Goal: Task Accomplishment & Management: Manage account settings

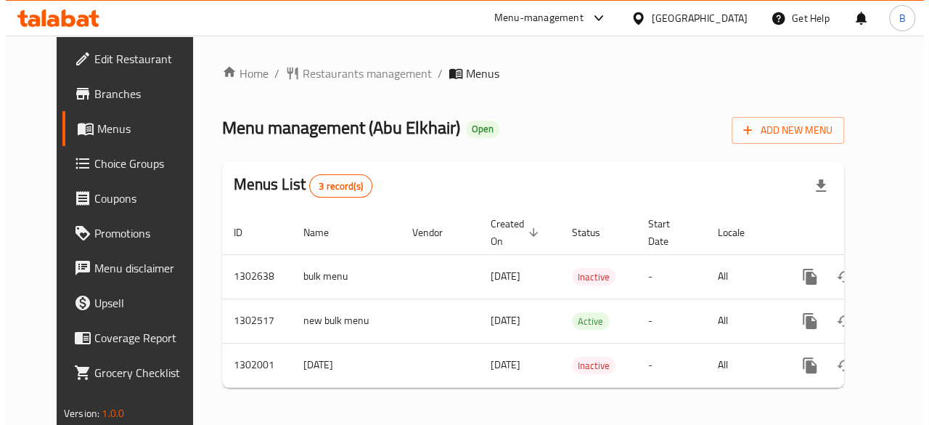
scroll to position [0, 15]
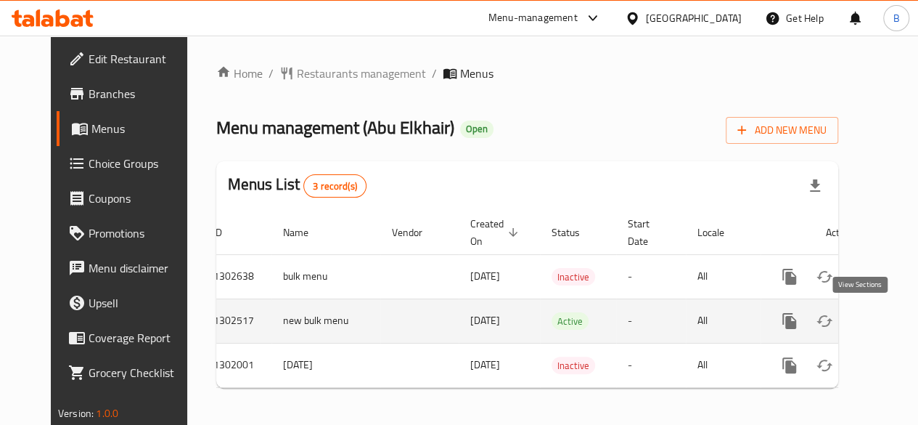
click at [886, 320] on icon "enhanced table" at bounding box center [894, 320] width 17 height 17
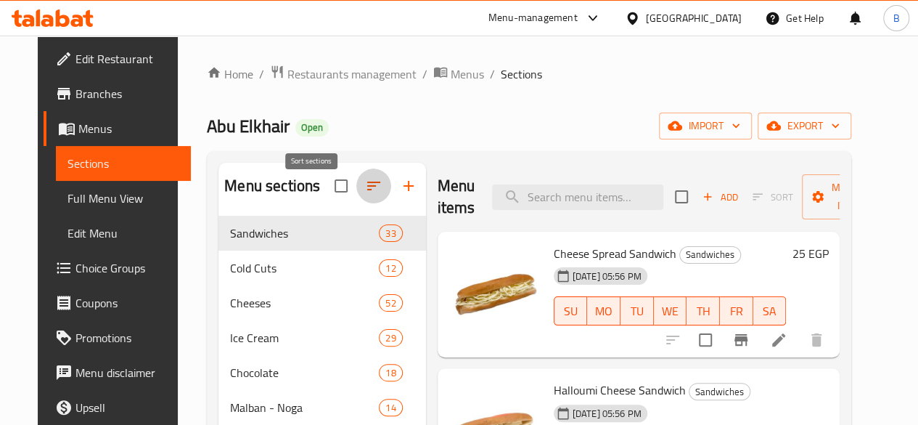
click at [365, 191] on icon "button" at bounding box center [373, 185] width 17 height 17
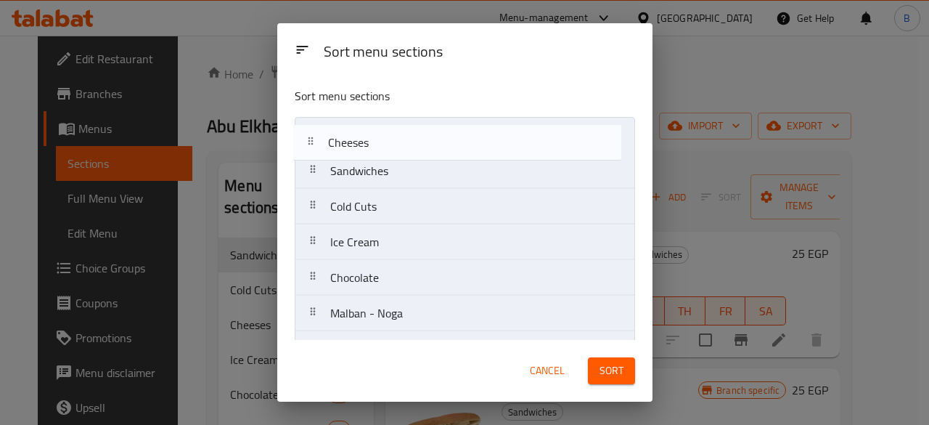
drag, startPoint x: 444, startPoint y: 205, endPoint x: 443, endPoint y: 139, distance: 66.8
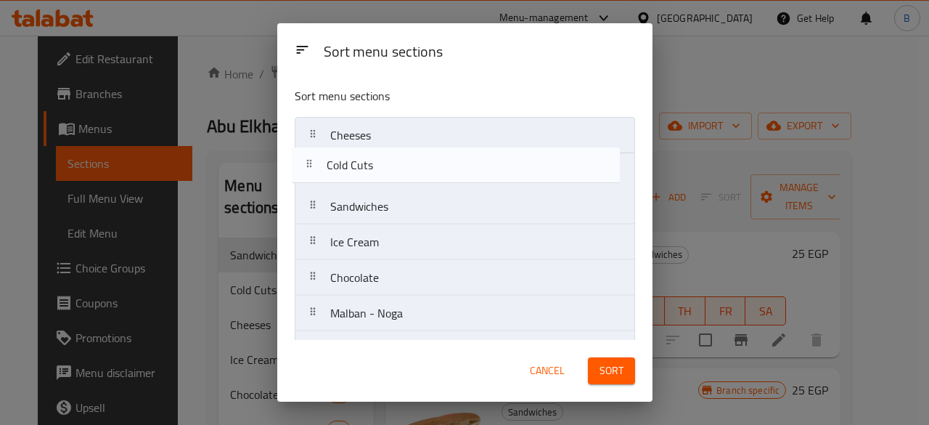
drag, startPoint x: 487, startPoint y: 207, endPoint x: 483, endPoint y: 161, distance: 45.9
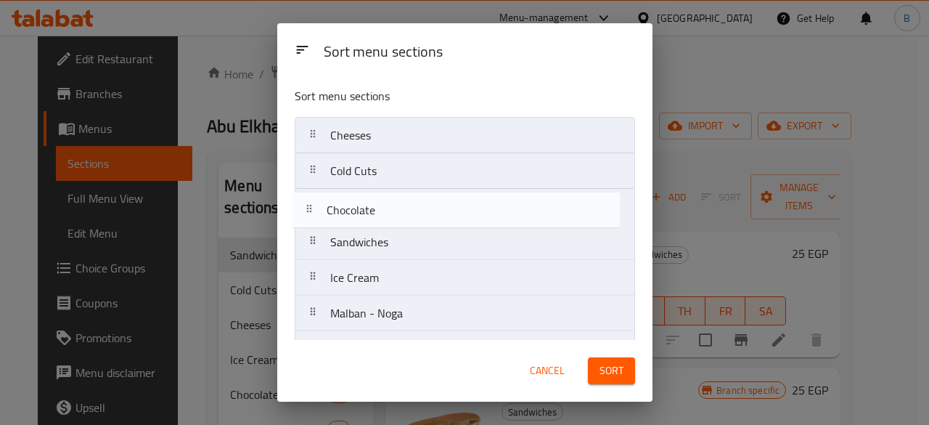
scroll to position [1, 0]
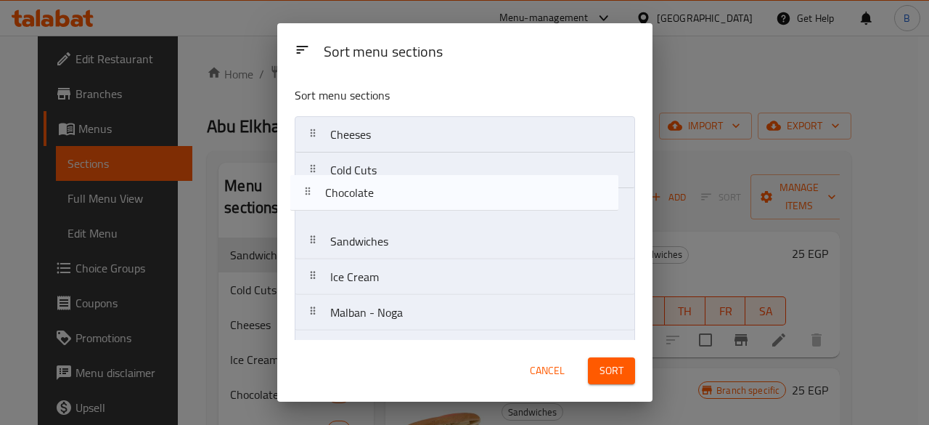
drag, startPoint x: 423, startPoint y: 288, endPoint x: 418, endPoint y: 200, distance: 88.7
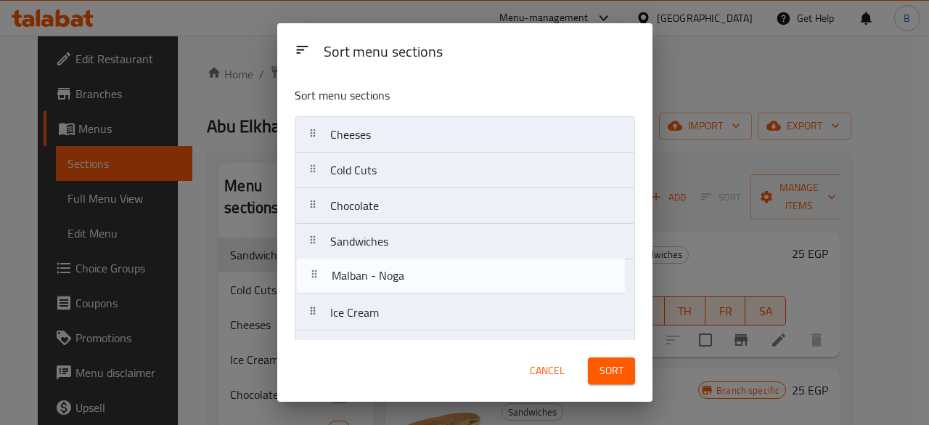
scroll to position [4, 0]
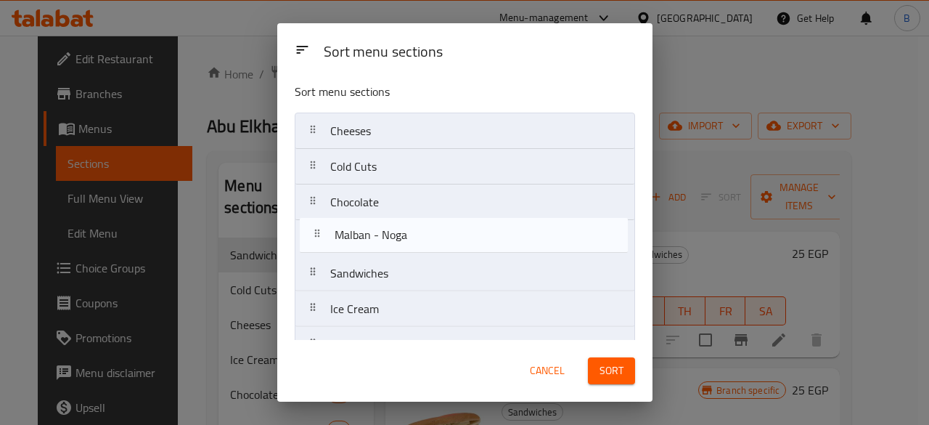
drag, startPoint x: 388, startPoint y: 311, endPoint x: 393, endPoint y: 221, distance: 90.2
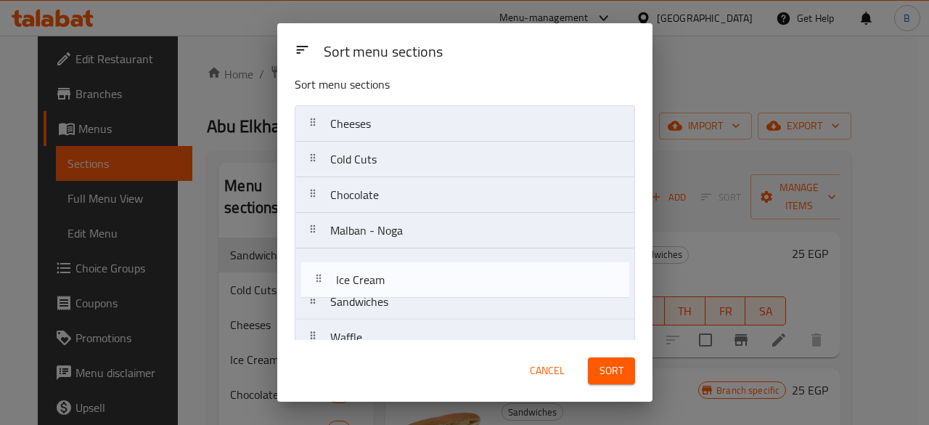
scroll to position [15, 0]
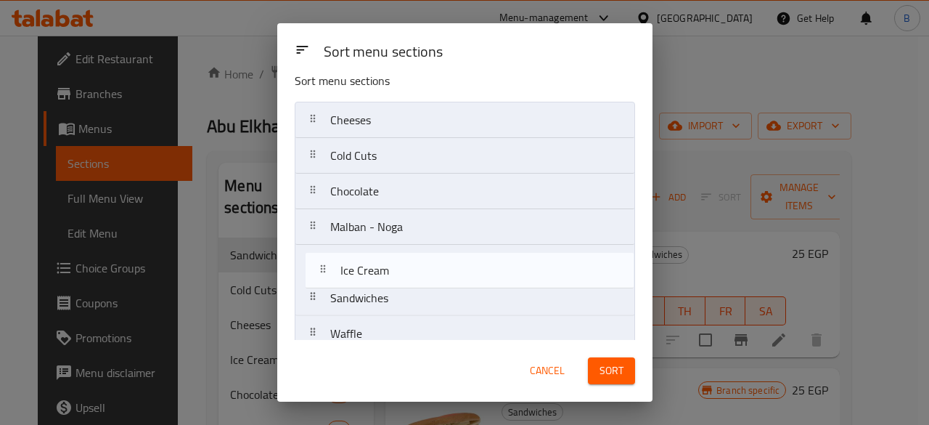
drag, startPoint x: 373, startPoint y: 314, endPoint x: 386, endPoint y: 271, distance: 44.8
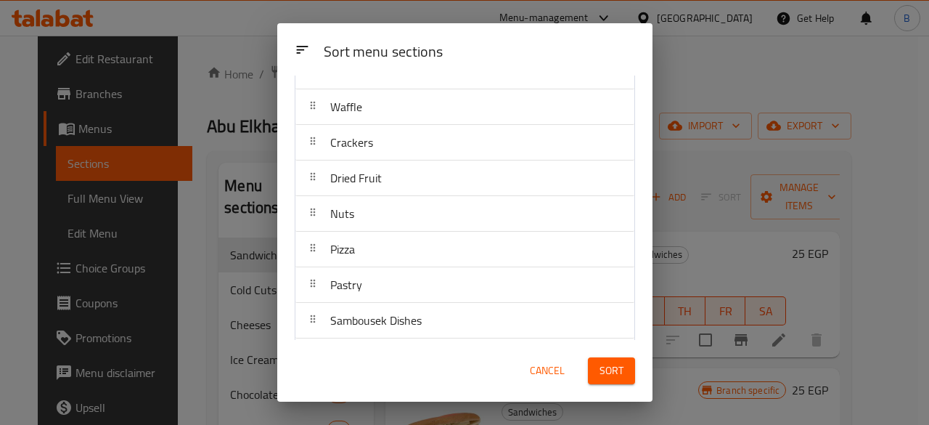
scroll to position [239, 0]
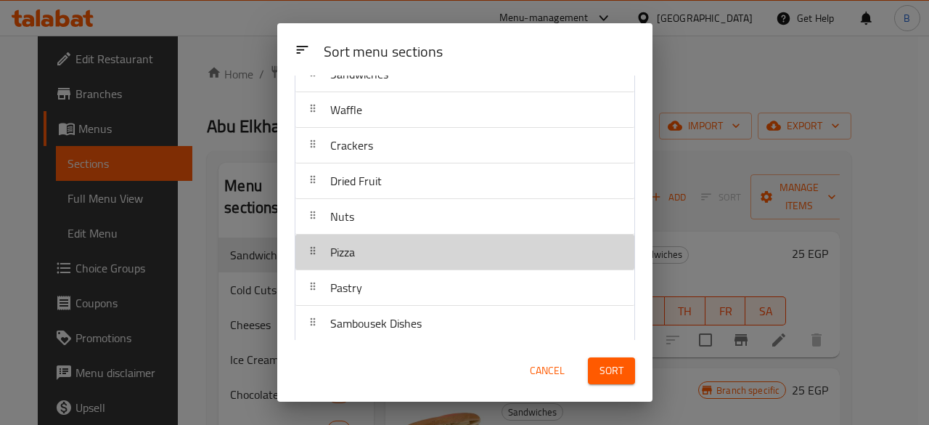
click at [481, 234] on div "Pizza" at bounding box center [464, 251] width 327 height 35
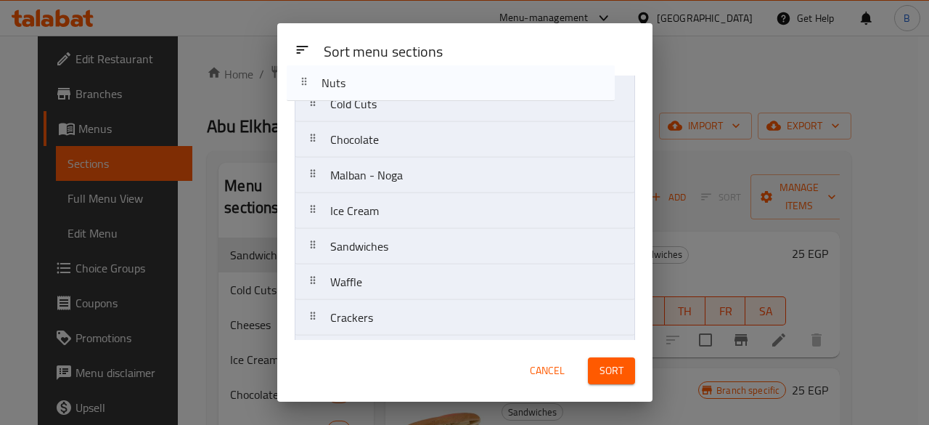
scroll to position [0, 0]
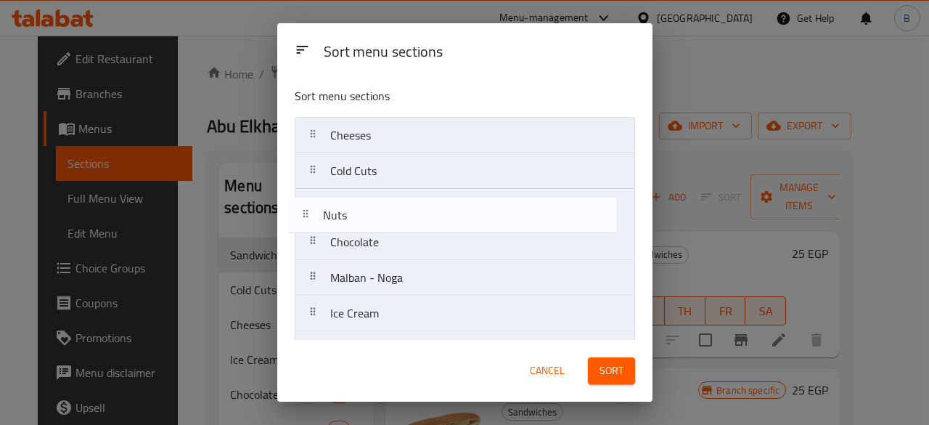
drag, startPoint x: 433, startPoint y: 221, endPoint x: 424, endPoint y: 217, distance: 9.7
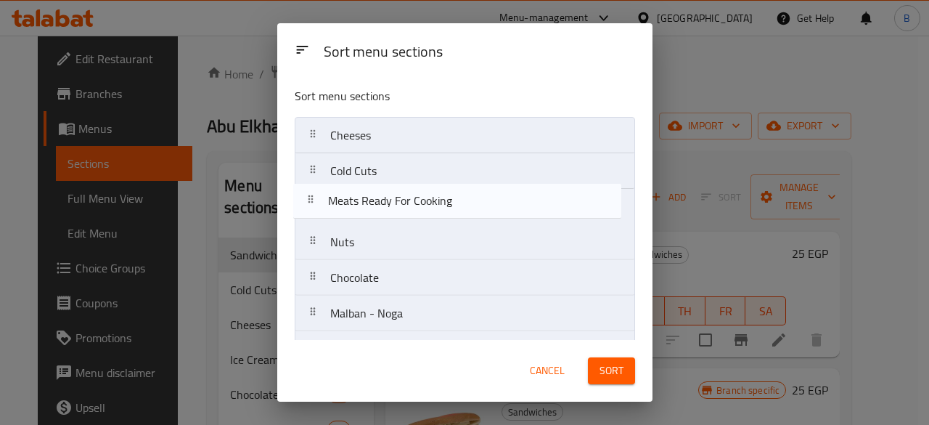
drag, startPoint x: 561, startPoint y: 261, endPoint x: 558, endPoint y: 197, distance: 63.3
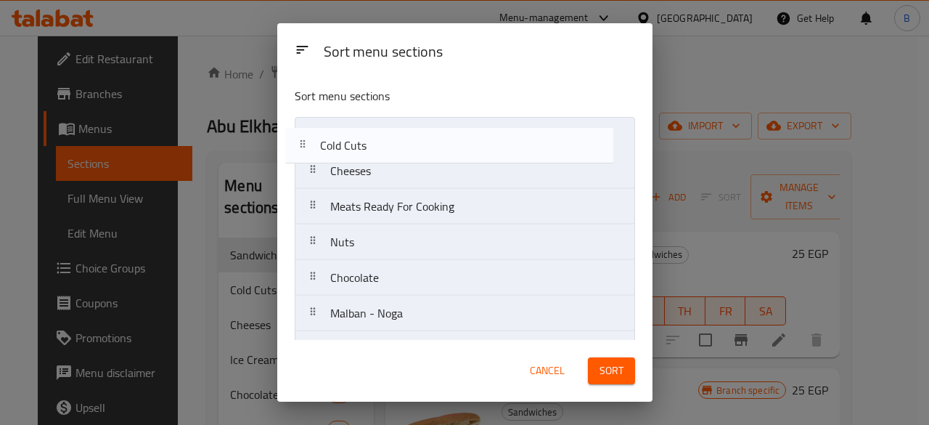
drag, startPoint x: 553, startPoint y: 173, endPoint x: 542, endPoint y: 141, distance: 34.0
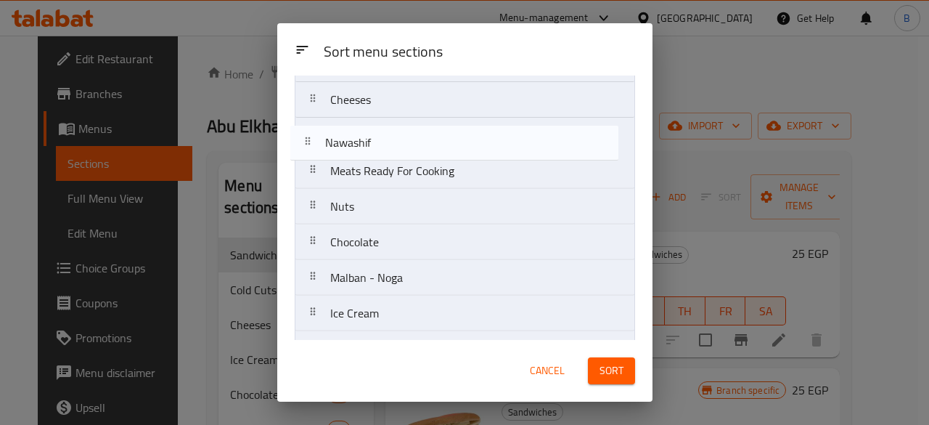
scroll to position [70, 0]
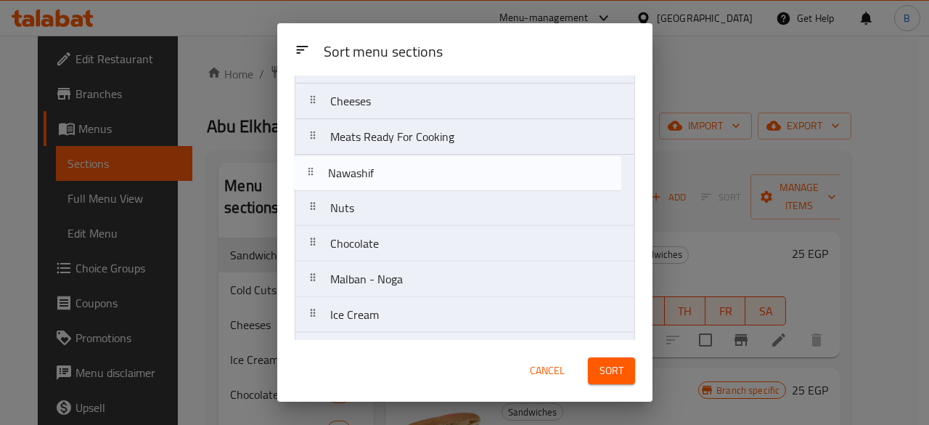
drag, startPoint x: 531, startPoint y: 298, endPoint x: 530, endPoint y: 163, distance: 135.0
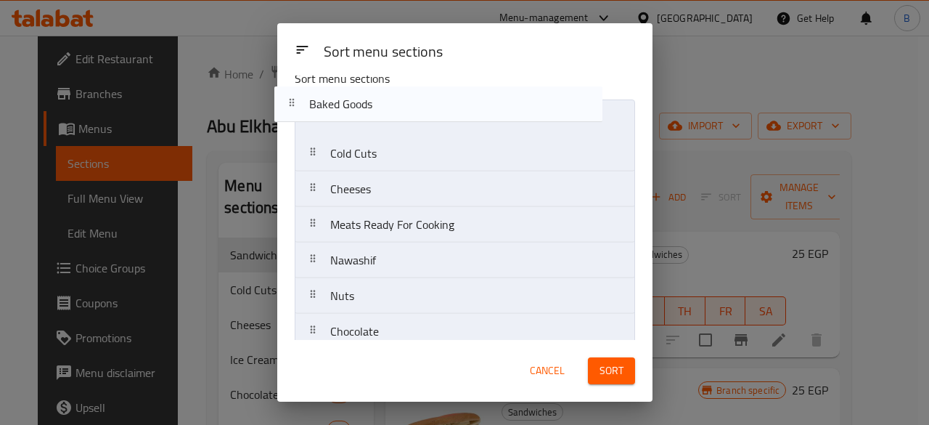
scroll to position [0, 0]
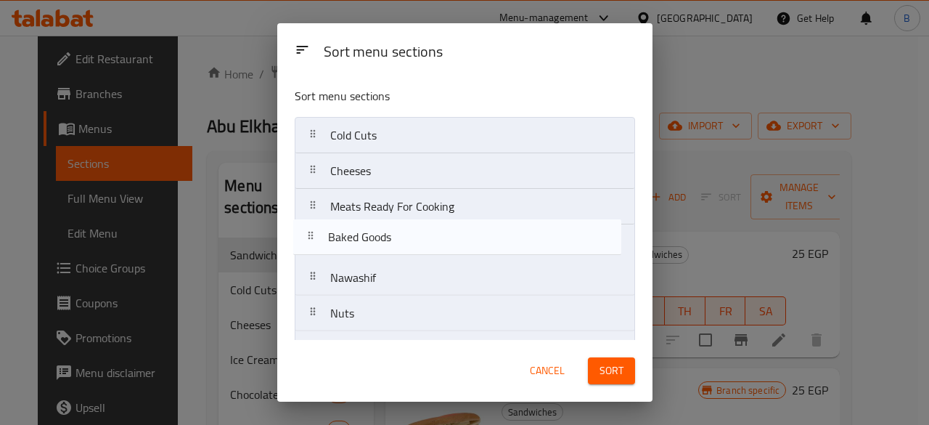
drag, startPoint x: 534, startPoint y: 173, endPoint x: 531, endPoint y: 246, distance: 73.4
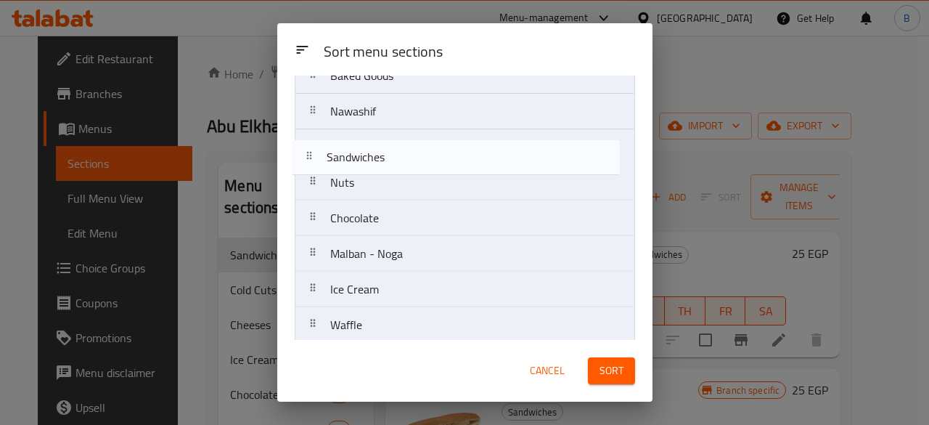
scroll to position [166, 0]
drag, startPoint x: 470, startPoint y: 243, endPoint x: 472, endPoint y: 156, distance: 87.1
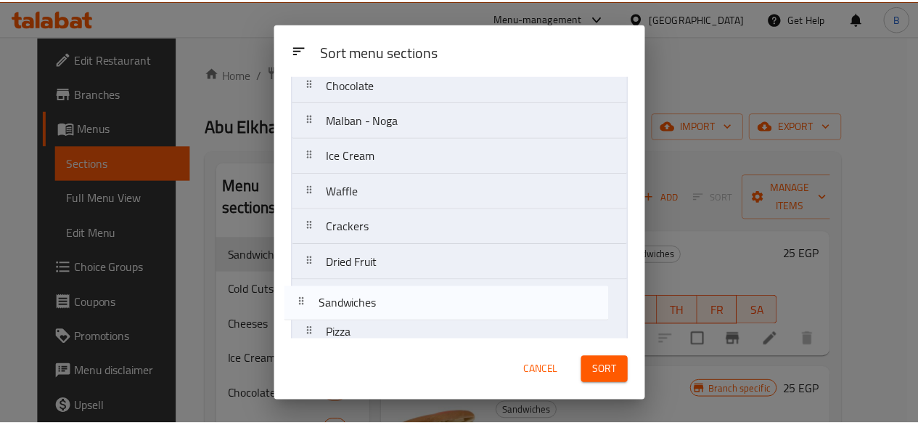
scroll to position [327, 0]
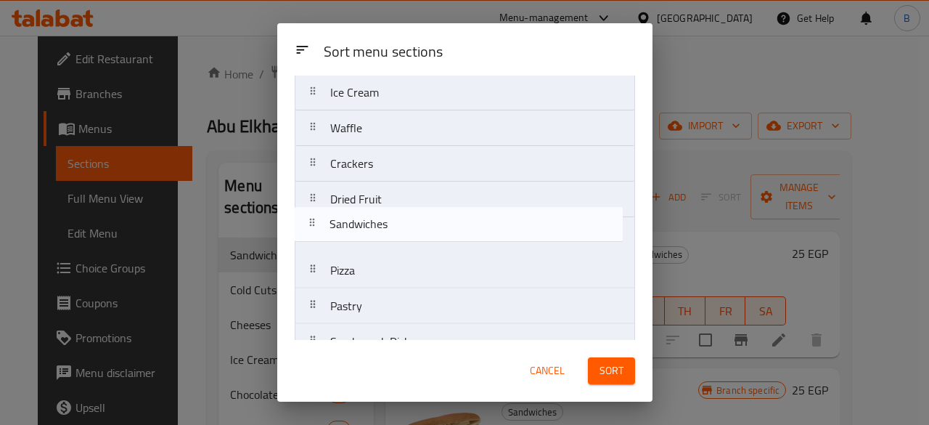
drag, startPoint x: 472, startPoint y: 156, endPoint x: 469, endPoint y: 245, distance: 88.6
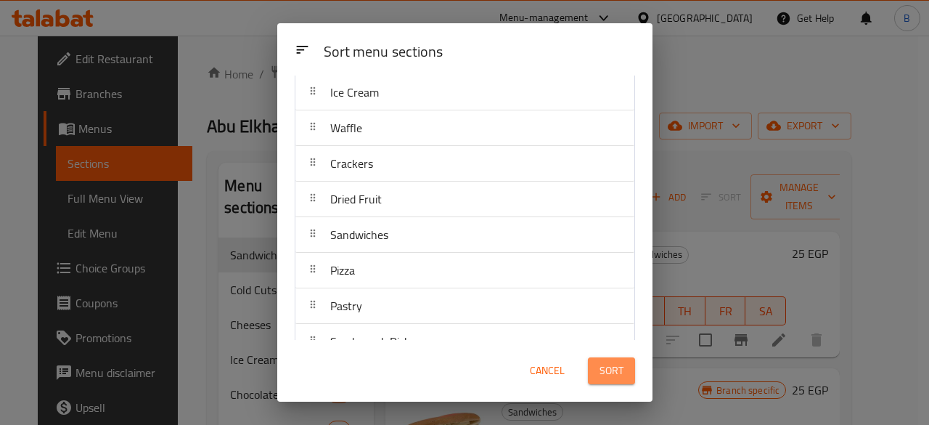
click at [616, 368] on span "Sort" at bounding box center [612, 371] width 24 height 18
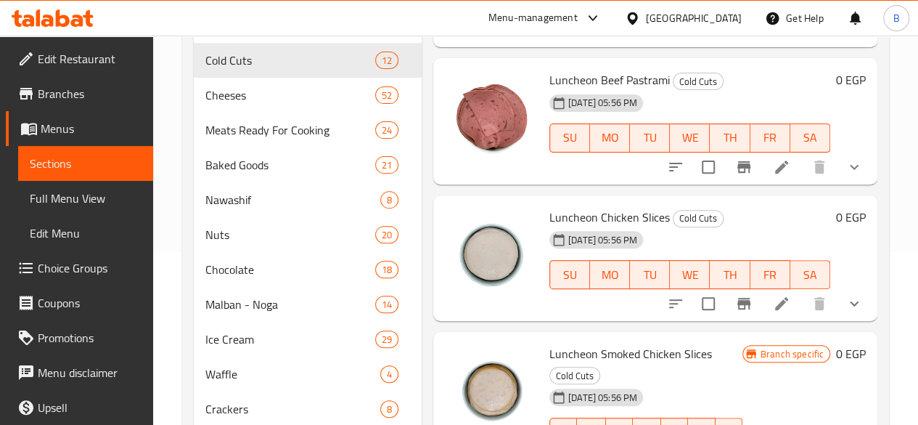
scroll to position [147, 0]
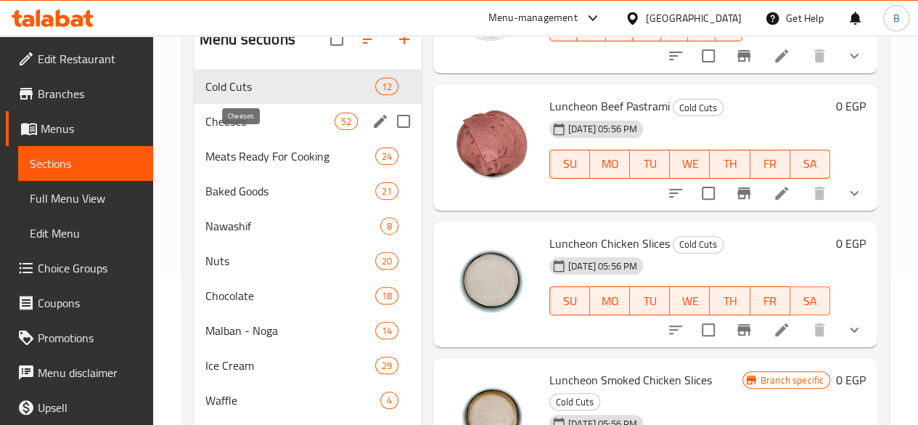
click at [248, 130] on span "Cheeses" at bounding box center [269, 121] width 129 height 17
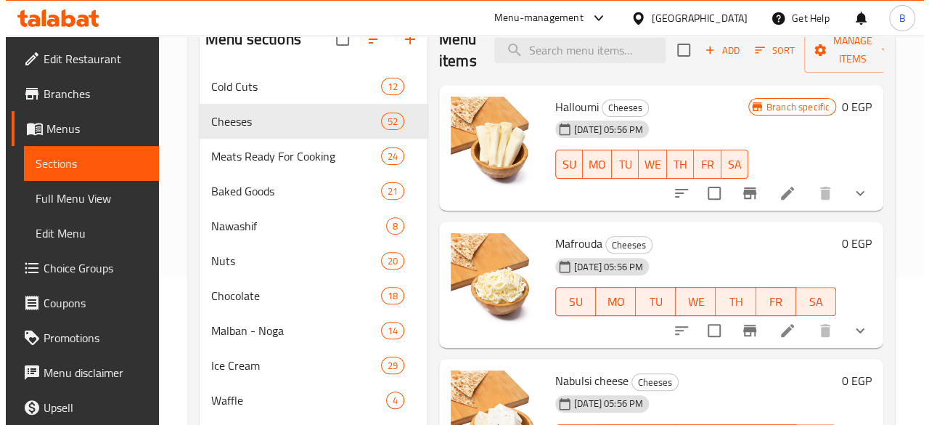
scroll to position [113, 0]
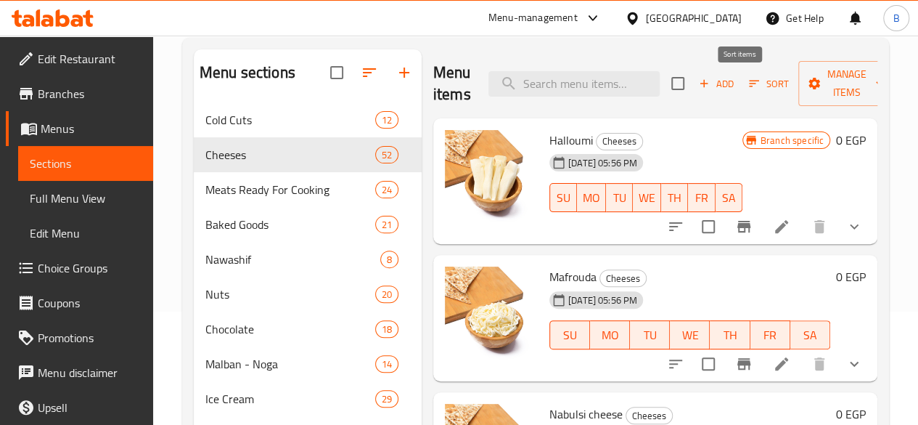
click at [749, 88] on span "Sort" at bounding box center [769, 84] width 40 height 17
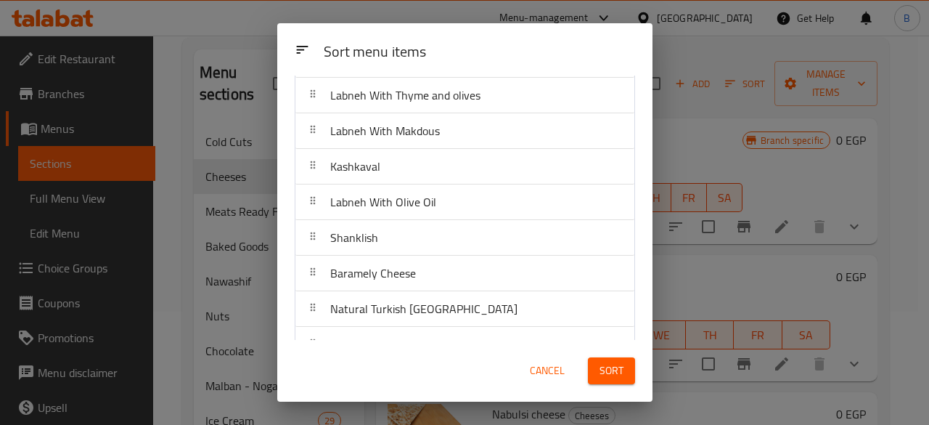
scroll to position [407, 0]
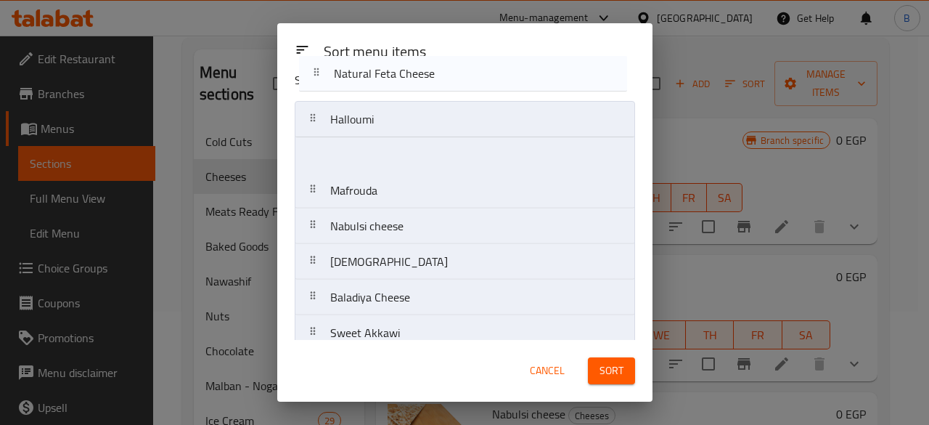
scroll to position [0, 0]
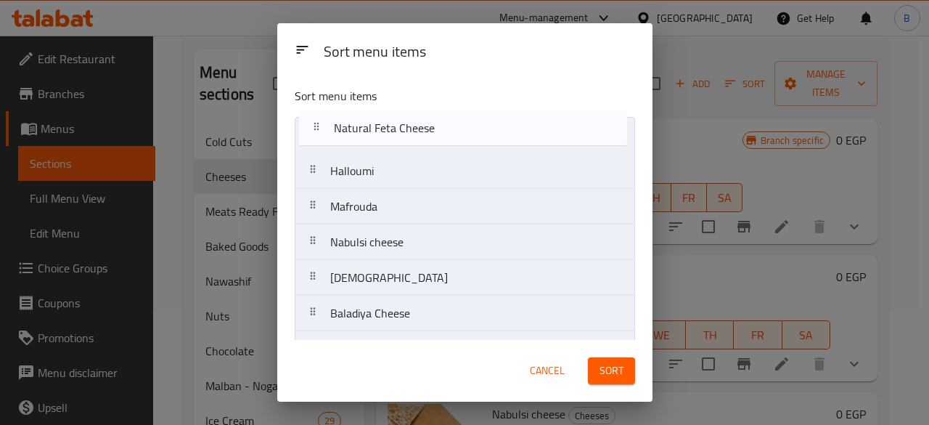
drag, startPoint x: 422, startPoint y: 301, endPoint x: 427, endPoint y: 128, distance: 172.9
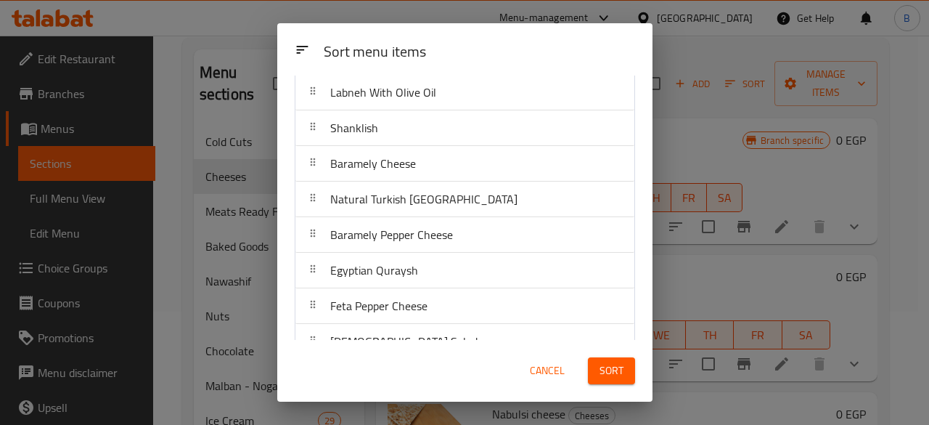
scroll to position [544, 0]
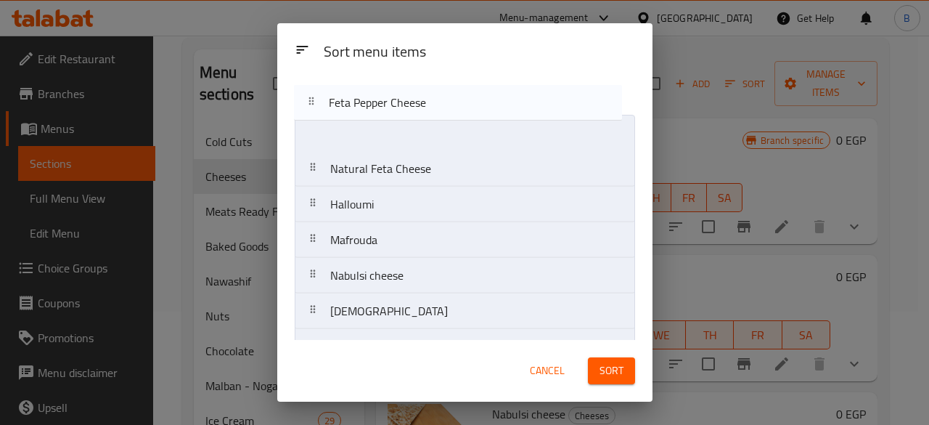
scroll to position [0, 0]
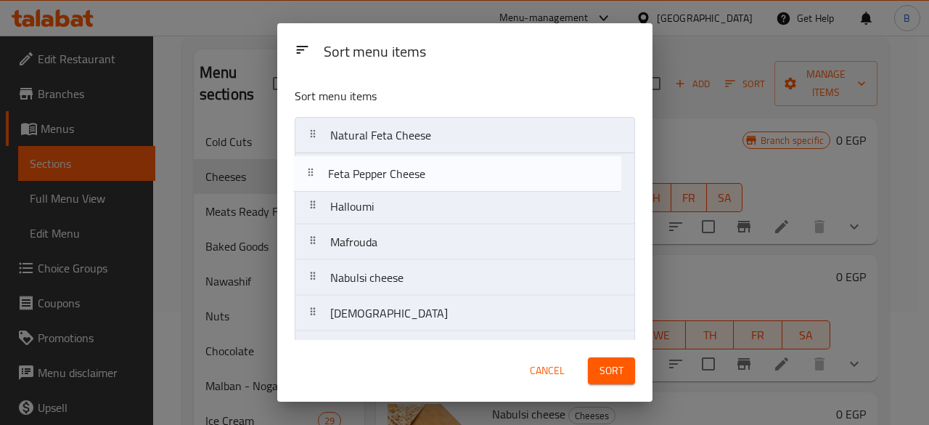
drag, startPoint x: 462, startPoint y: 298, endPoint x: 460, endPoint y: 171, distance: 127.1
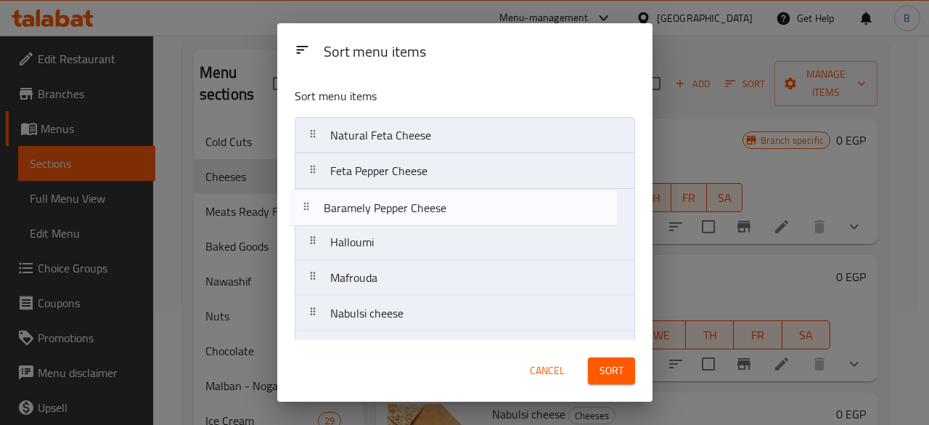
drag, startPoint x: 520, startPoint y: 215, endPoint x: 513, endPoint y: 213, distance: 7.4
drag, startPoint x: 491, startPoint y: 258, endPoint x: 499, endPoint y: 200, distance: 58.6
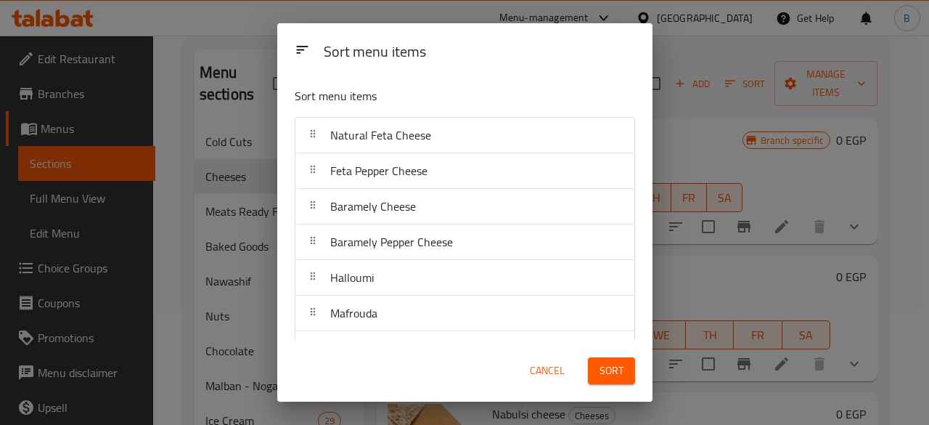
drag, startPoint x: 640, startPoint y: 108, endPoint x: 633, endPoint y: 133, distance: 25.5
click at [633, 133] on div "Sort menu items Natural Feta Cheese Feta Pepper Cheese Baramely Cheese Baramely…" at bounding box center [464, 208] width 375 height 264
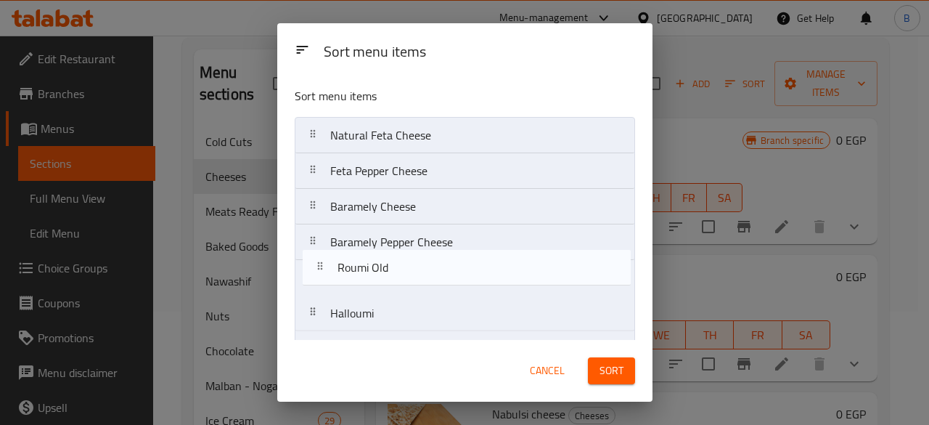
drag, startPoint x: 529, startPoint y: 208, endPoint x: 536, endPoint y: 269, distance: 61.5
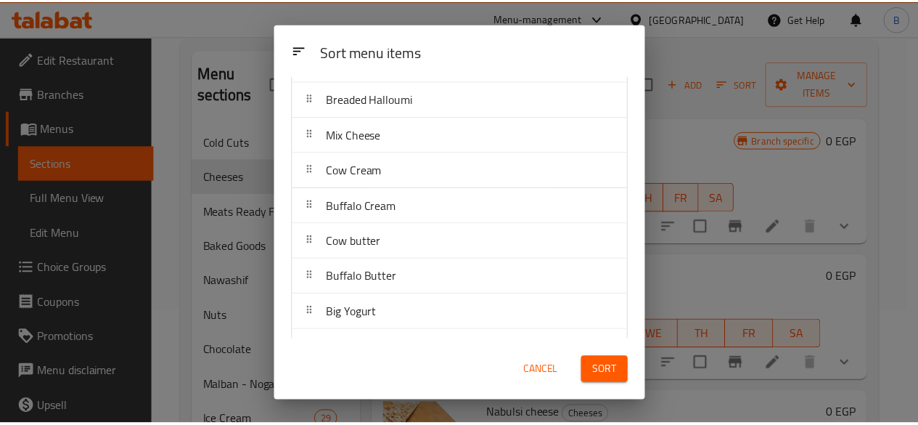
scroll to position [1620, 0]
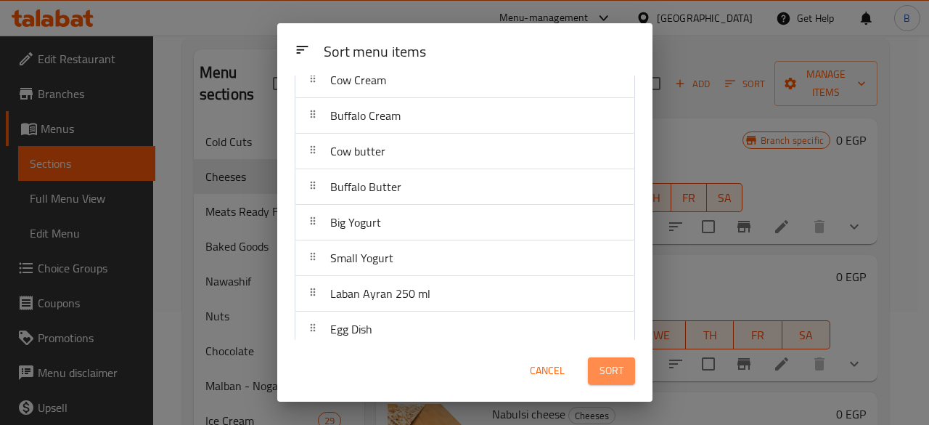
click at [621, 367] on span "Sort" at bounding box center [612, 371] width 24 height 18
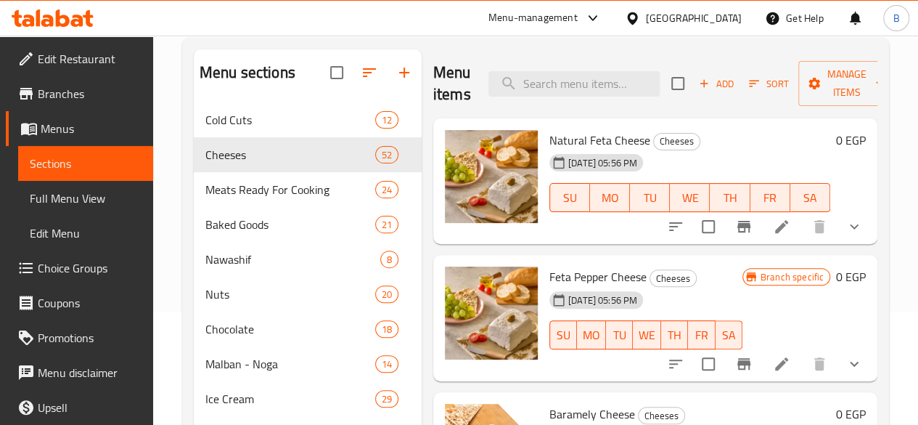
click at [54, 12] on icon at bounding box center [53, 17] width 82 height 17
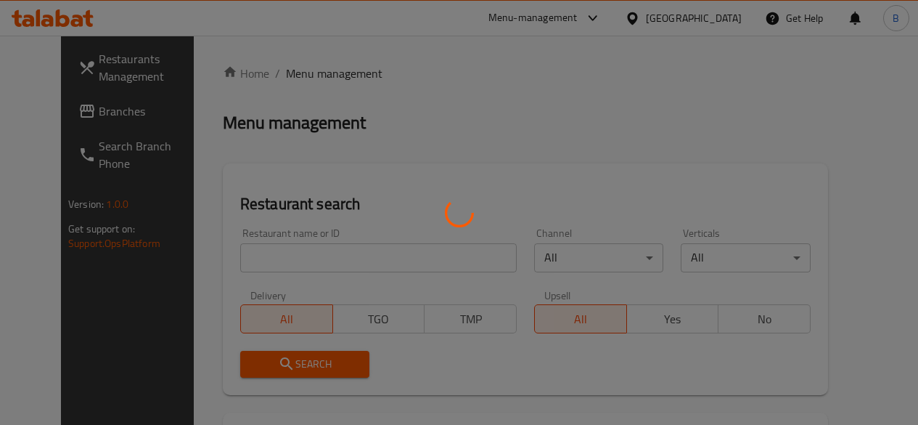
scroll to position [113, 0]
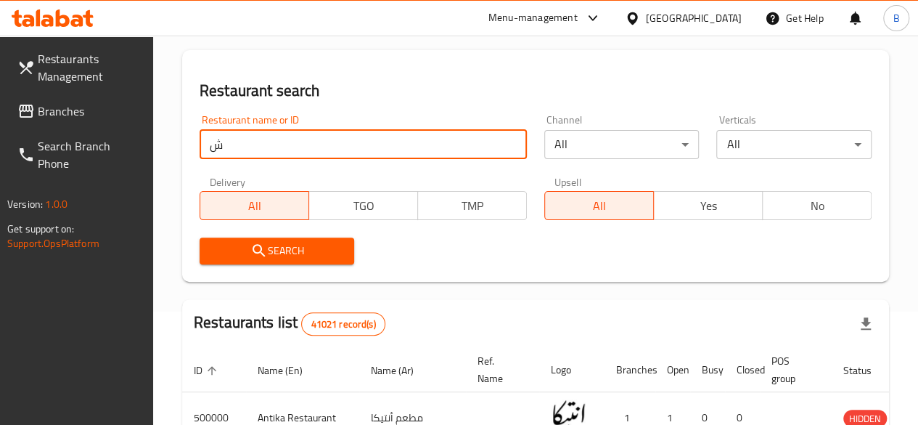
click at [283, 147] on input "ش" at bounding box center [363, 144] width 327 height 29
type input "ش"
click button "Search" at bounding box center [277, 250] width 155 height 27
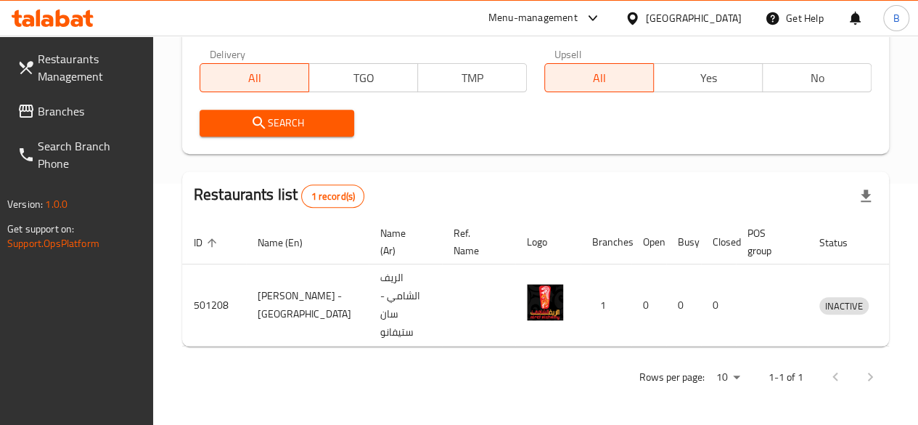
scroll to position [0, 0]
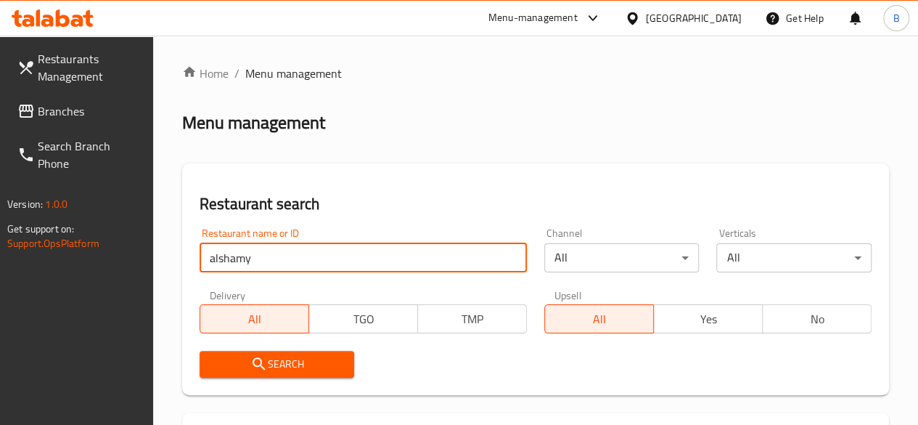
click at [216, 262] on input "alshamy" at bounding box center [363, 257] width 327 height 29
type input "elshamy"
click button "Search" at bounding box center [277, 364] width 155 height 27
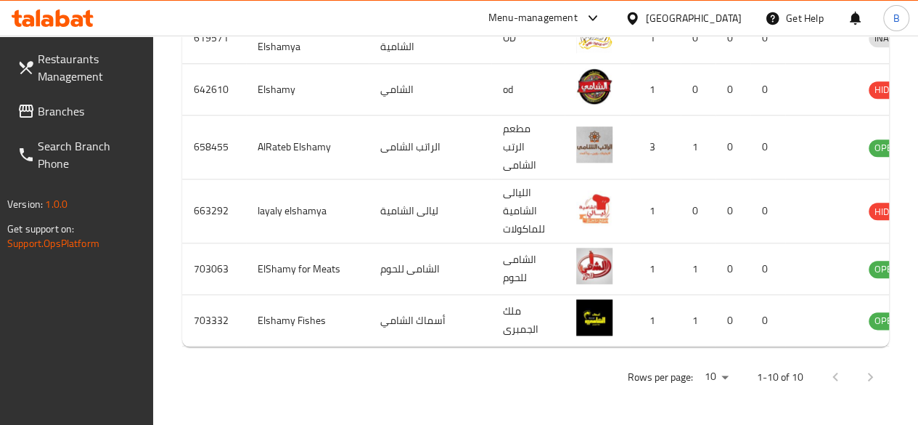
scroll to position [787, 0]
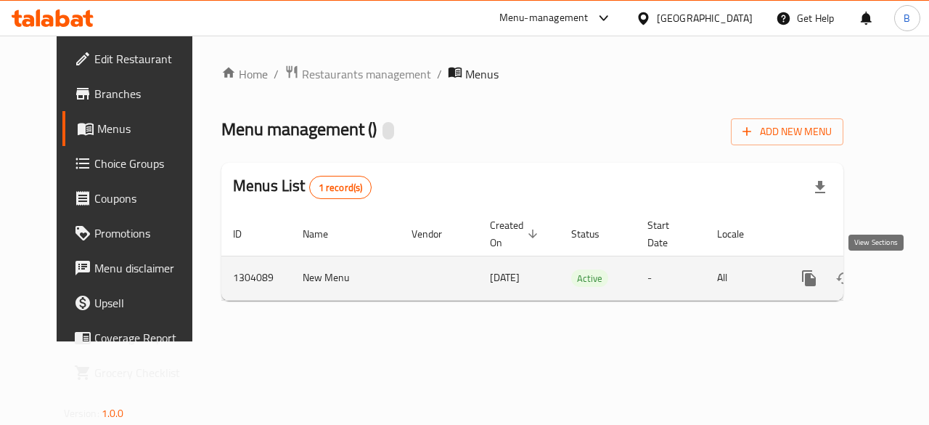
click at [905, 280] on icon "enhanced table" at bounding box center [913, 277] width 17 height 17
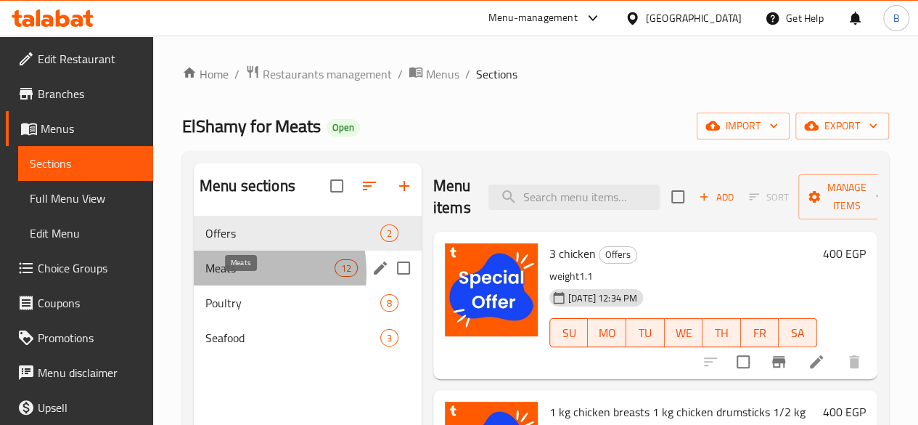
click at [224, 277] on span "Meats" at bounding box center [269, 267] width 129 height 17
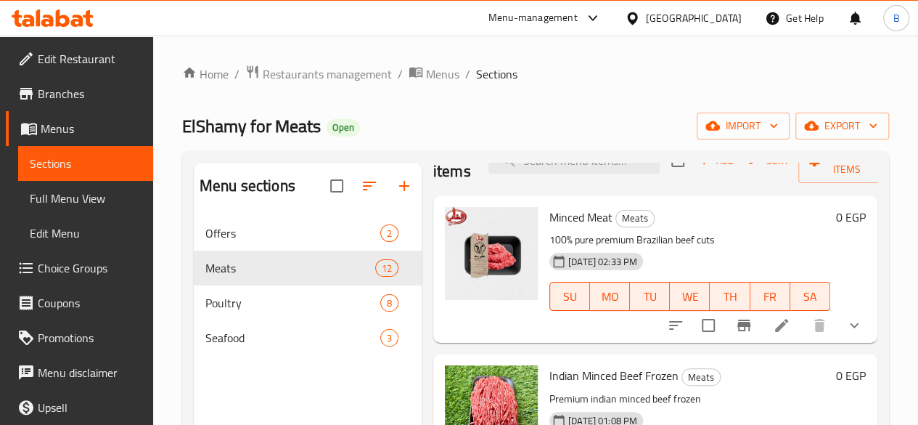
scroll to position [32, 0]
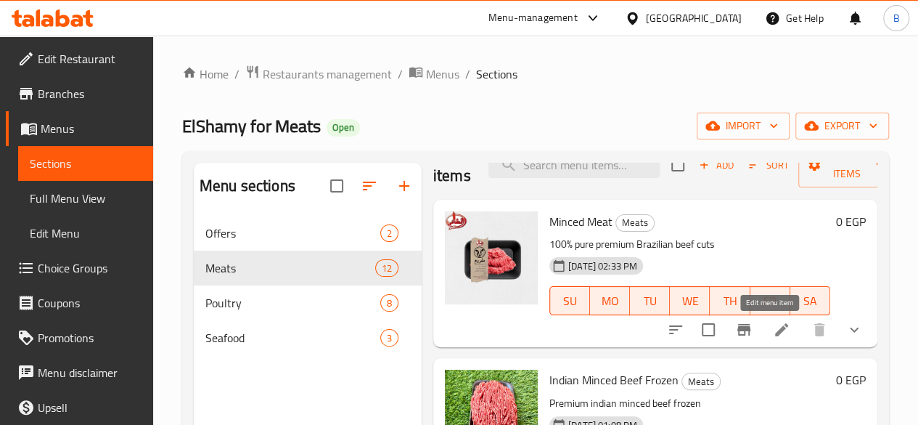
click at [773, 335] on icon at bounding box center [781, 329] width 17 height 17
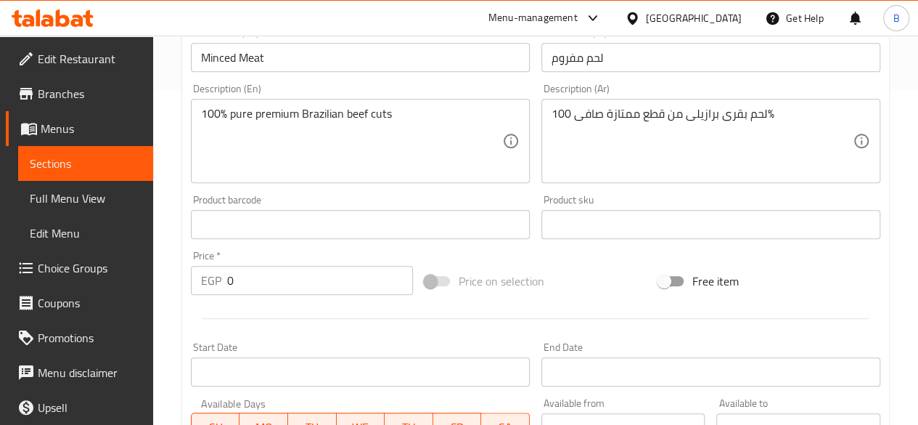
scroll to position [28, 0]
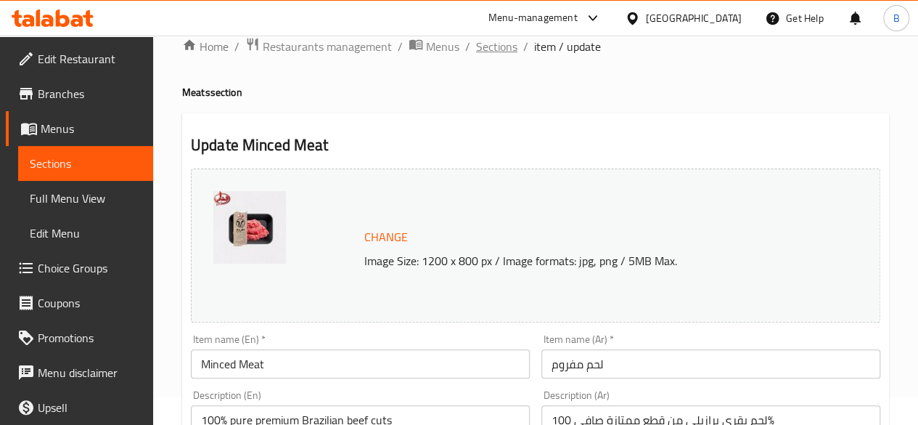
click at [495, 40] on span "Sections" at bounding box center [496, 46] width 41 height 17
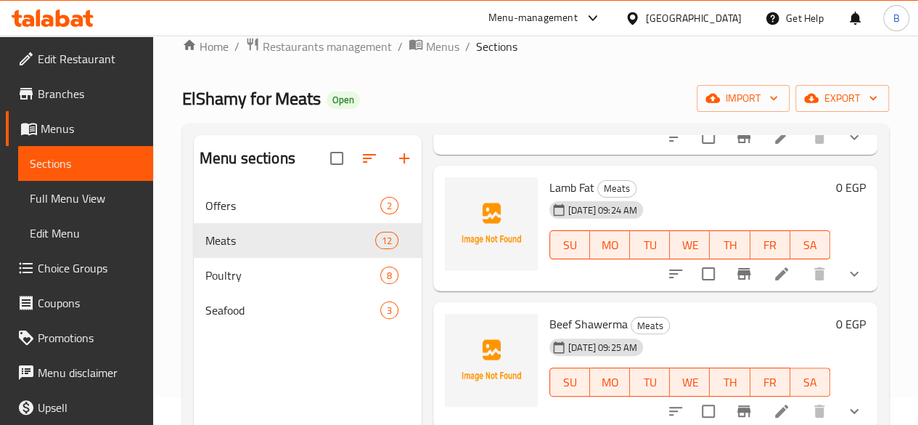
scroll to position [370, 0]
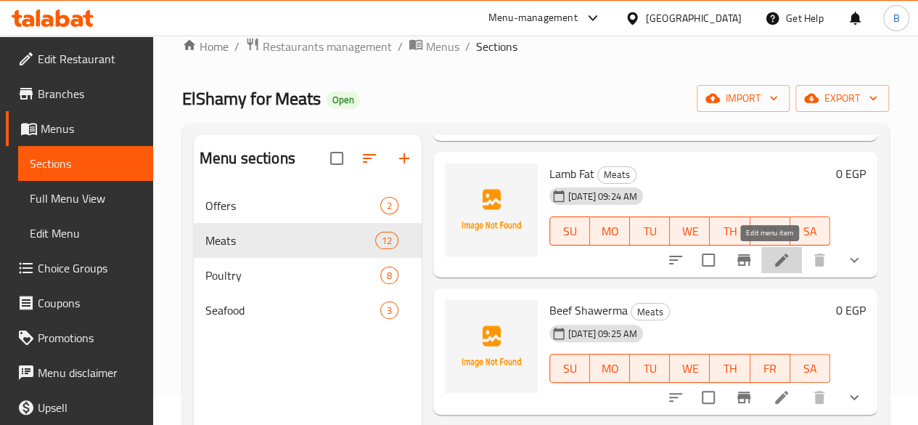
click at [775, 262] on icon at bounding box center [781, 259] width 13 height 13
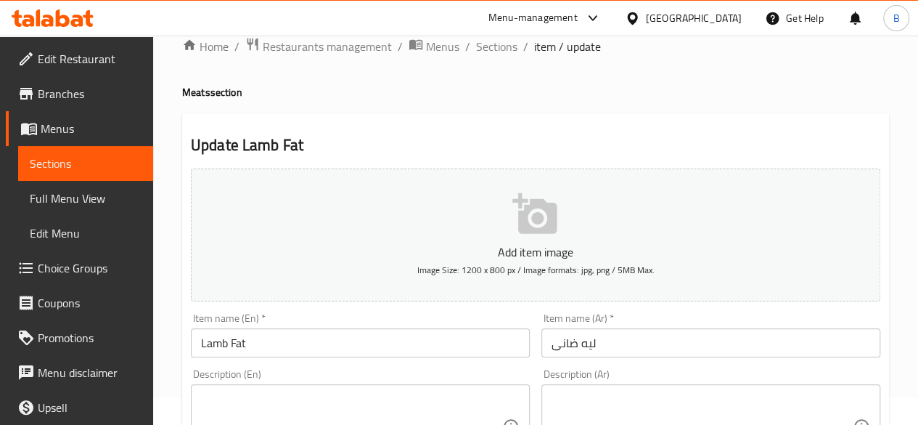
scroll to position [13, 0]
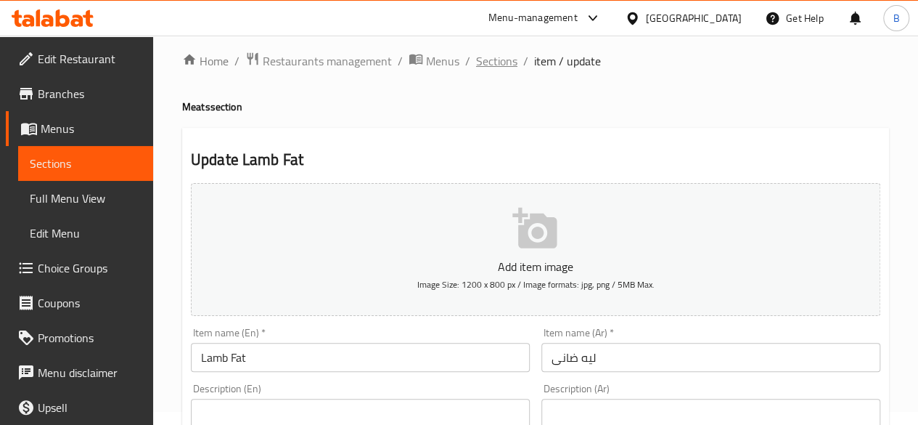
click at [501, 57] on span "Sections" at bounding box center [496, 60] width 41 height 17
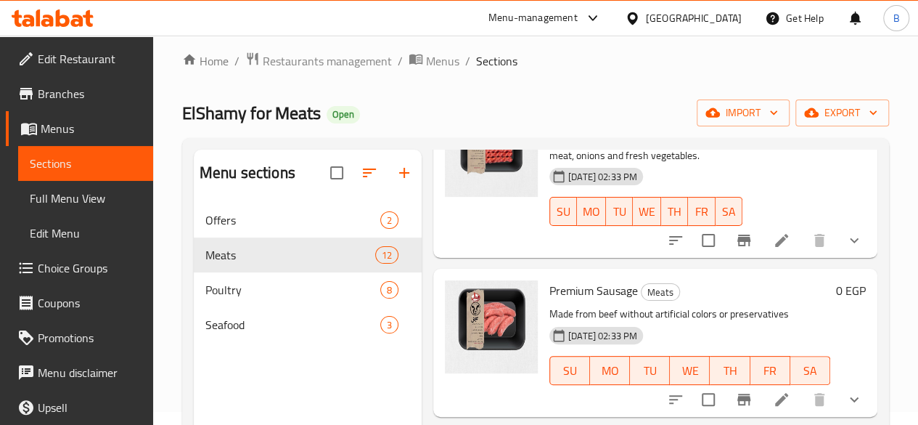
scroll to position [729, 0]
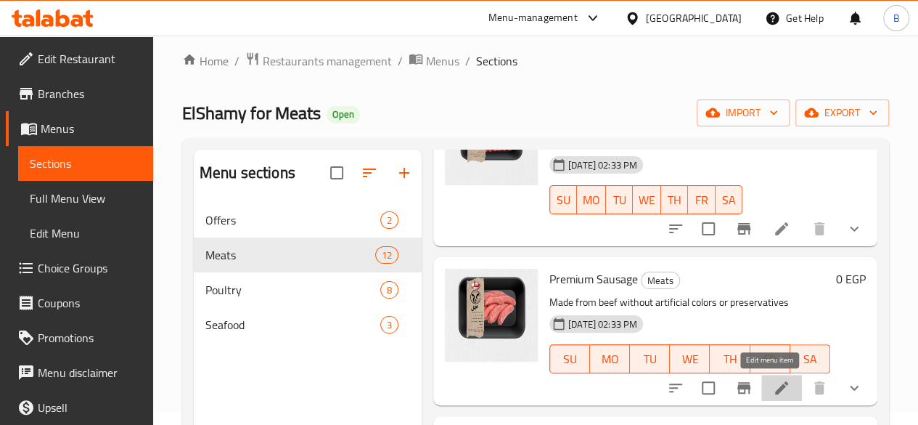
click at [773, 388] on icon at bounding box center [781, 387] width 17 height 17
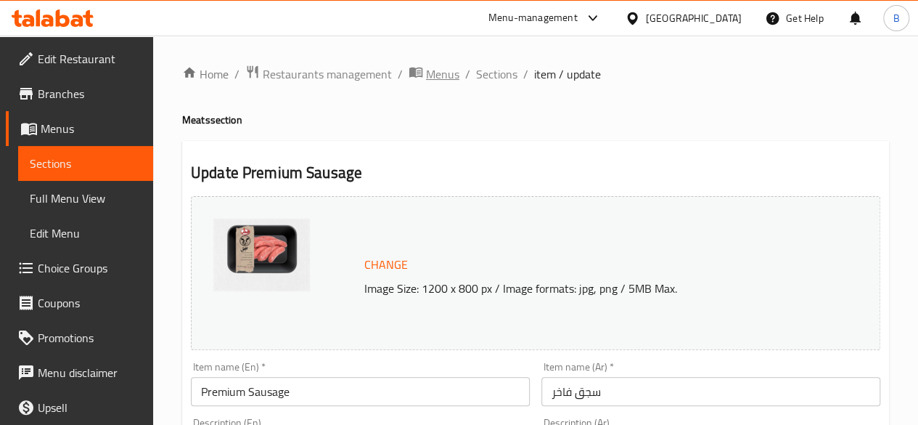
click at [435, 72] on span "Menus" at bounding box center [442, 73] width 33 height 17
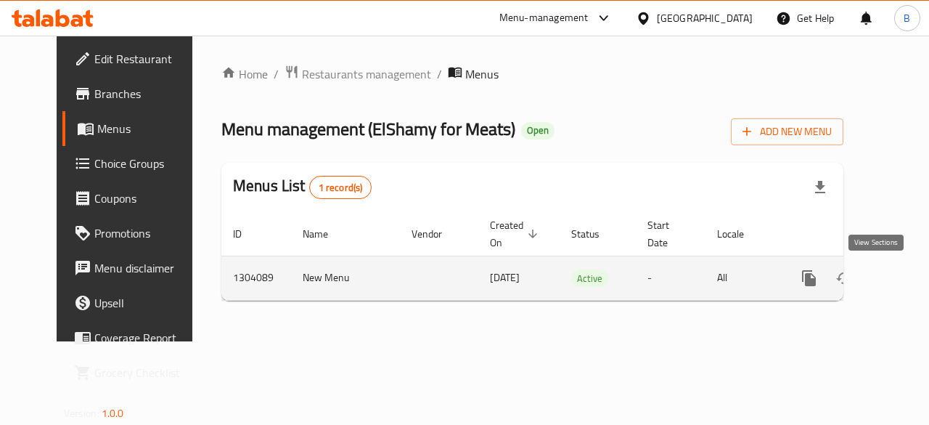
click at [897, 287] on link "enhanced table" at bounding box center [914, 278] width 35 height 35
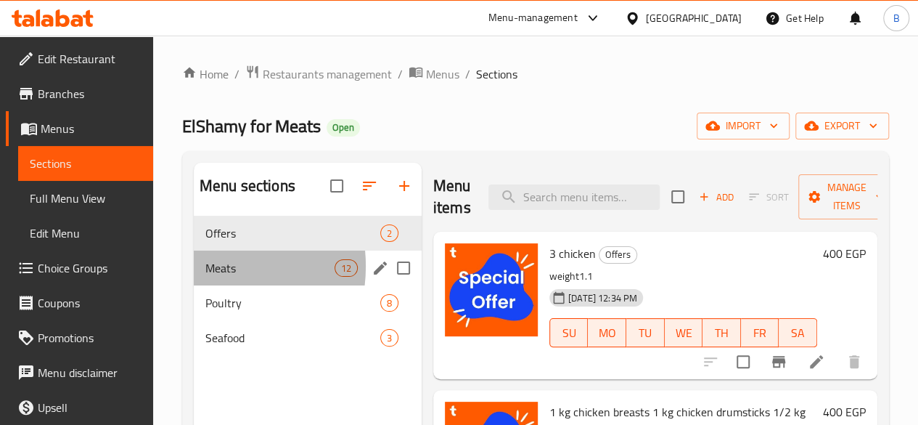
click at [203, 285] on div "Meats 12" at bounding box center [308, 267] width 228 height 35
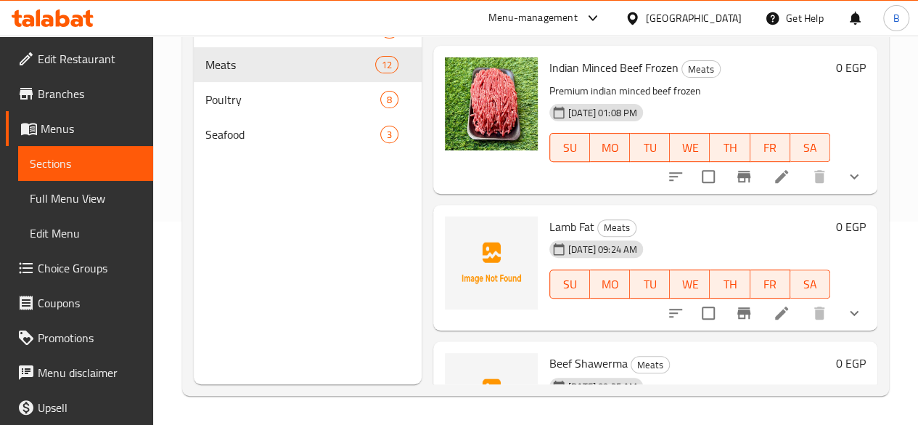
scroll to position [148, 0]
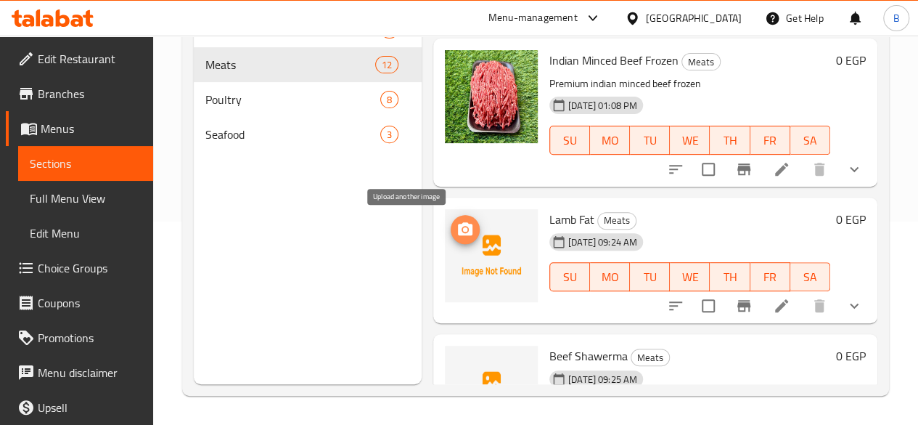
click at [457, 230] on icon "upload picture" at bounding box center [465, 229] width 17 height 17
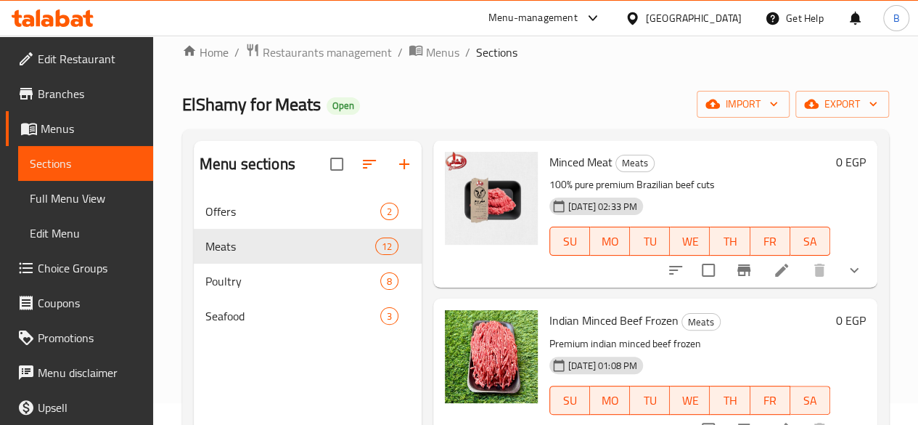
scroll to position [0, 0]
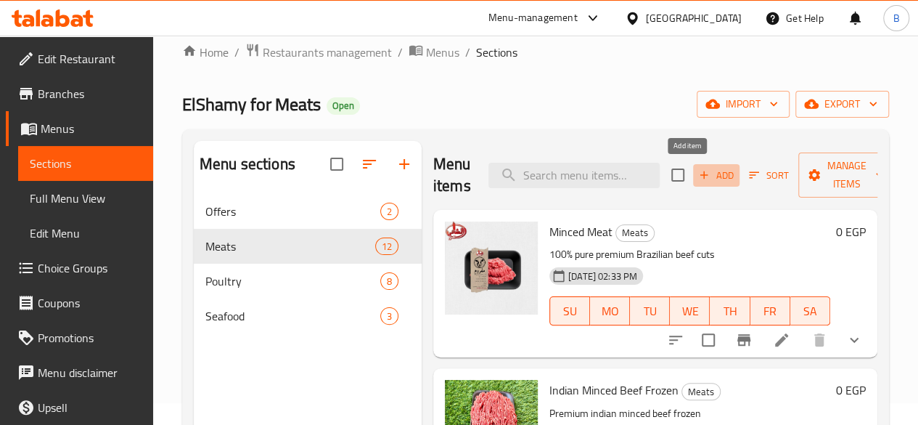
click at [697, 176] on span "Add" at bounding box center [716, 175] width 39 height 17
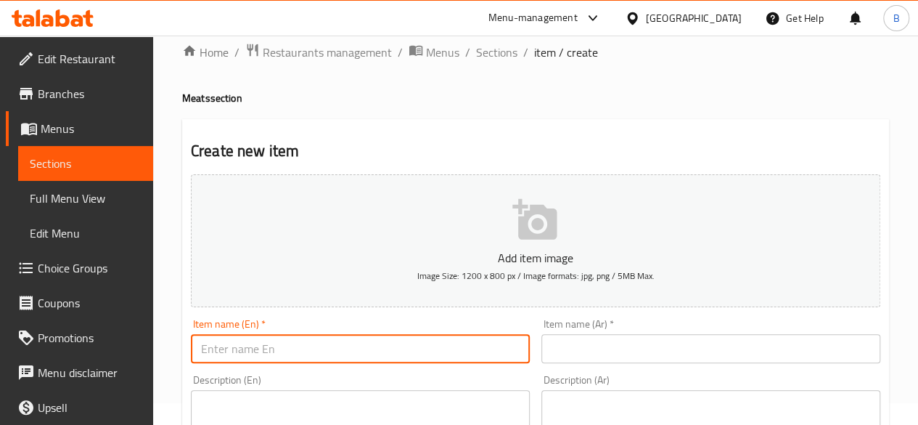
click at [386, 351] on input "text" at bounding box center [360, 348] width 339 height 29
type input "i"
type input "Indian minced meat"
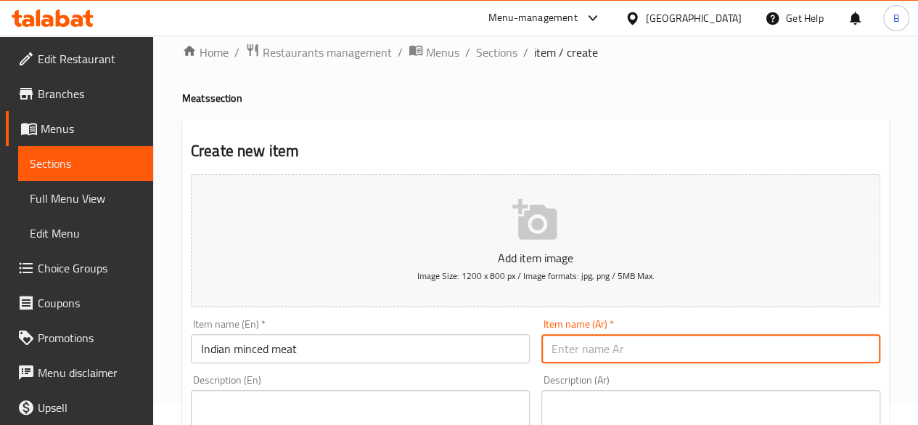
click at [563, 345] on input "text" at bounding box center [711, 348] width 339 height 29
type input "g"
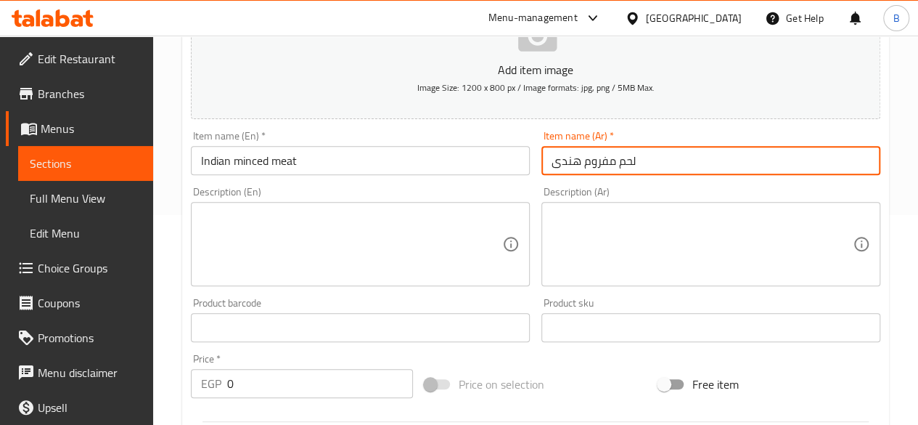
scroll to position [211, 0]
type input "لحم مفروم هندى"
click at [481, 252] on textarea at bounding box center [351, 242] width 301 height 69
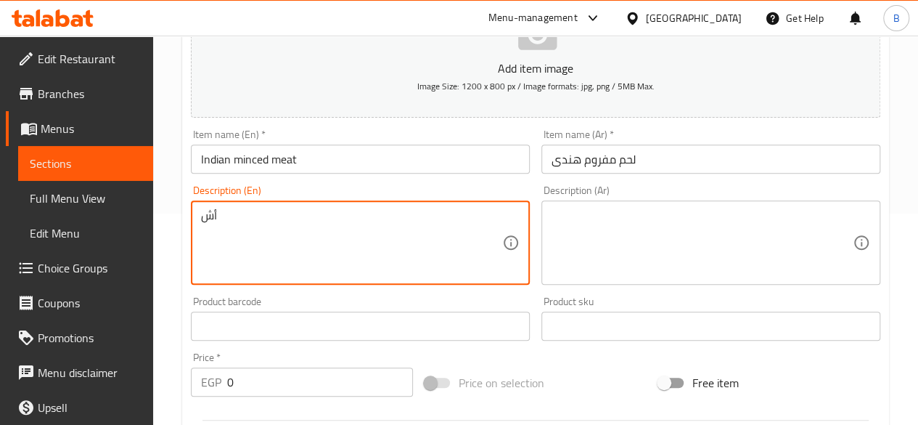
type textarea "أ"
type textarea "Half kilo"
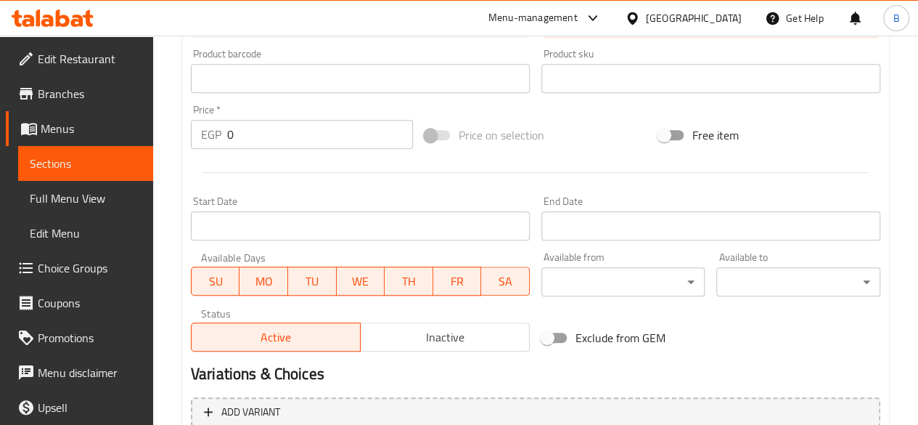
scroll to position [458, 0]
type textarea "نصف كيلو"
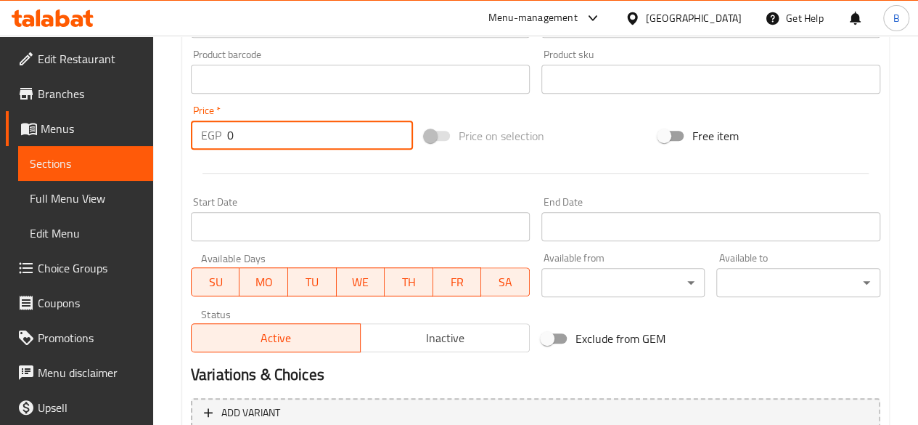
click at [305, 137] on input "0" at bounding box center [320, 135] width 186 height 29
type input "0"
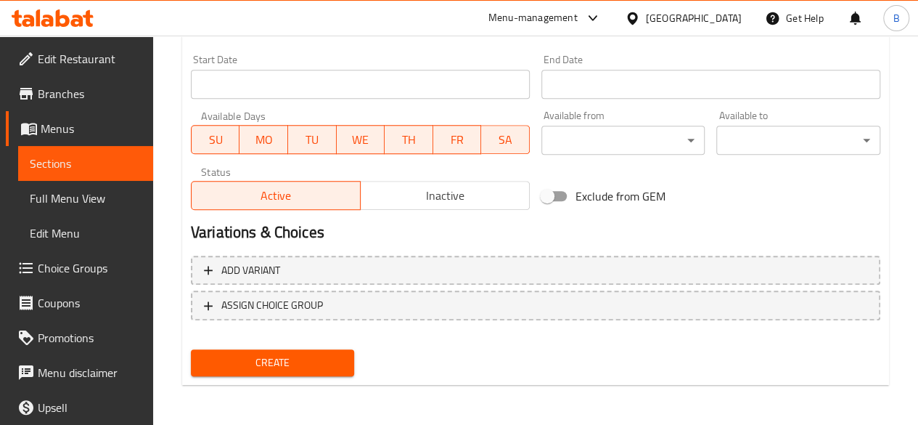
type input "130"
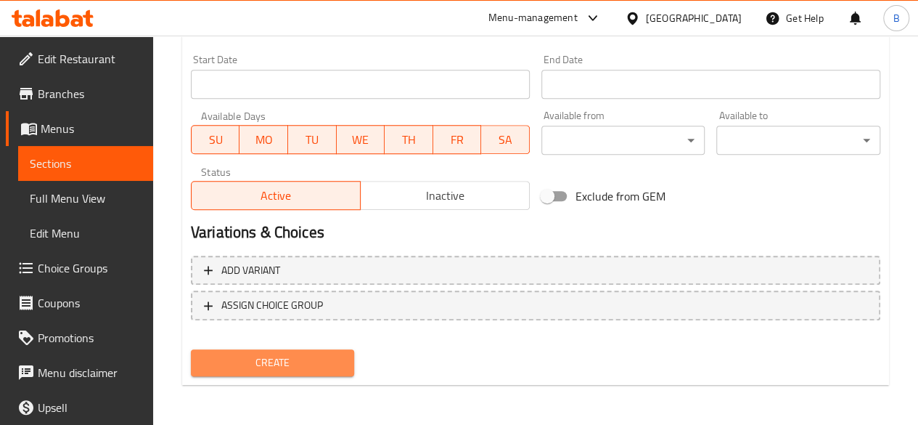
click at [322, 361] on span "Create" at bounding box center [273, 363] width 141 height 18
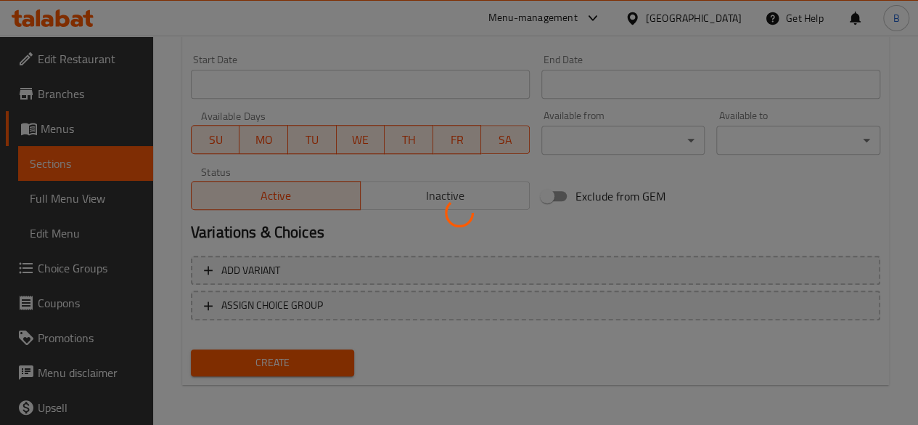
type input "0"
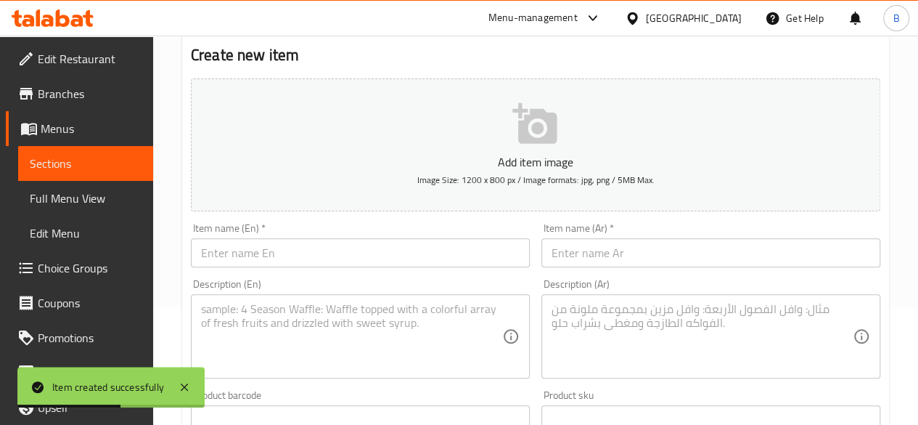
scroll to position [94, 0]
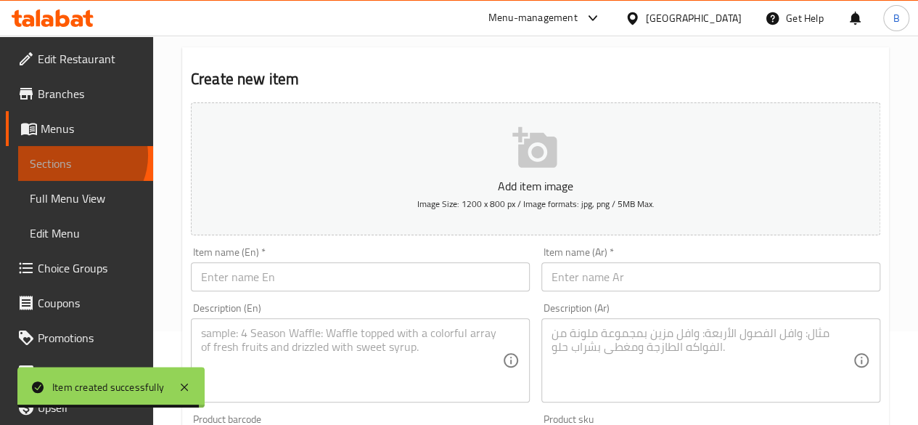
click at [76, 155] on span "Sections" at bounding box center [86, 163] width 112 height 17
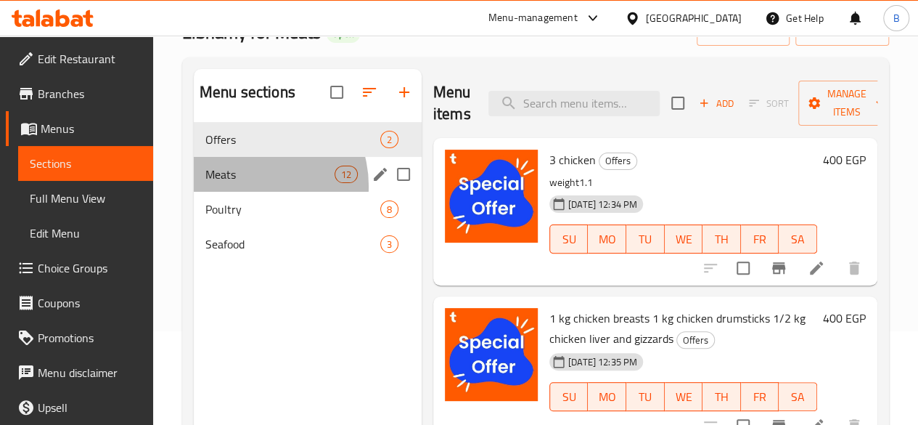
click at [248, 192] on div "Meats 12" at bounding box center [308, 174] width 228 height 35
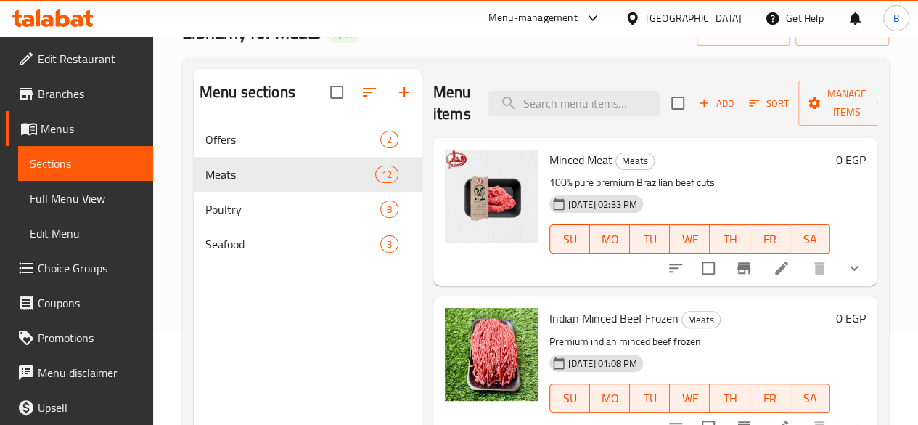
drag, startPoint x: 865, startPoint y: 133, endPoint x: 872, endPoint y: 130, distance: 7.8
click at [872, 130] on div "Menu items Add Sort Manage items Minced Meat Meats 100% pure premium Brazilian …" at bounding box center [650, 281] width 456 height 425
click at [693, 93] on button "Add" at bounding box center [716, 103] width 46 height 23
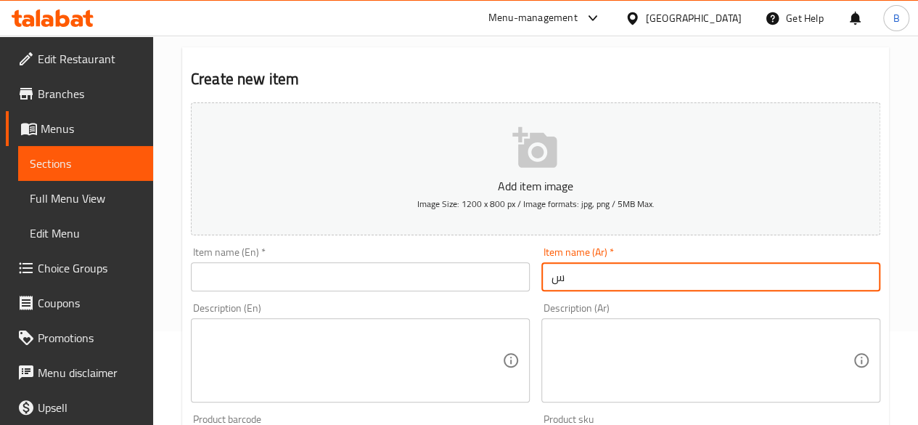
click at [628, 287] on input "س" at bounding box center [711, 276] width 339 height 29
type input "سجق عالى الدسم"
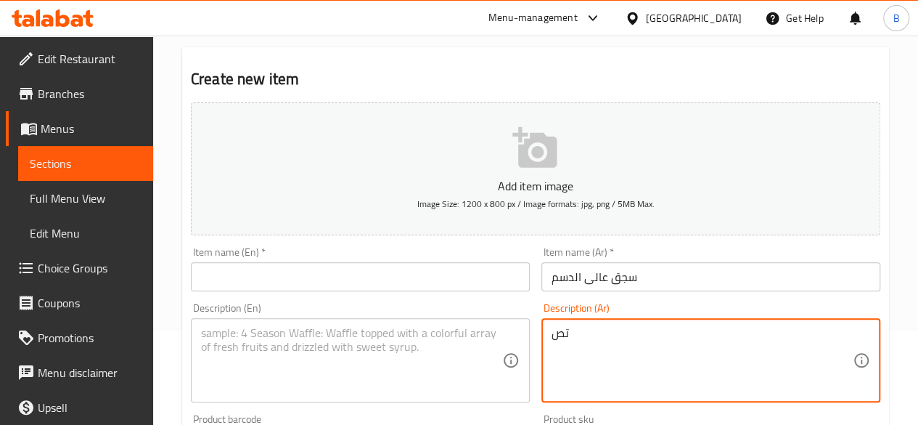
type textarea "ت"
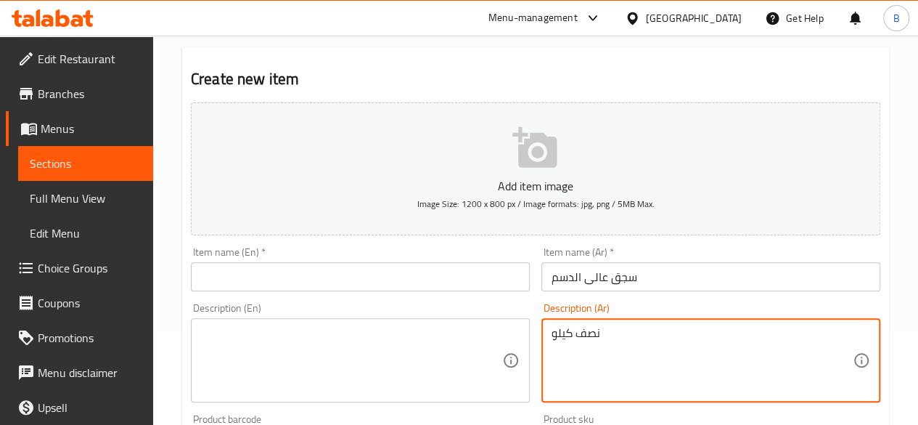
type textarea "نصف كيلو"
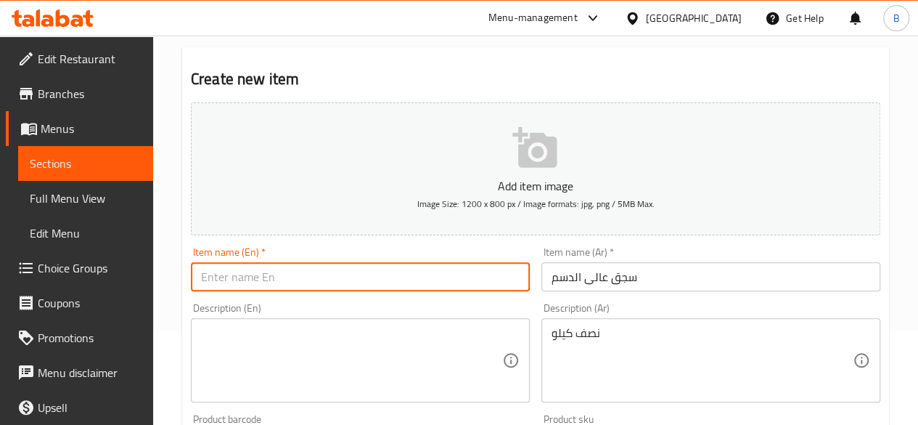
click at [434, 277] on input "text" at bounding box center [360, 276] width 339 height 29
type input "H"
type input "F"
type input "High Fat Sausage"
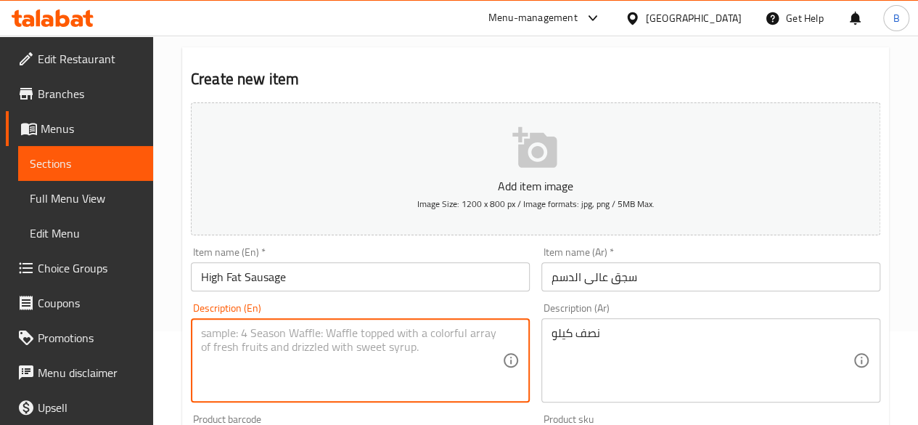
click at [411, 331] on textarea at bounding box center [351, 360] width 301 height 69
type textarea "s"
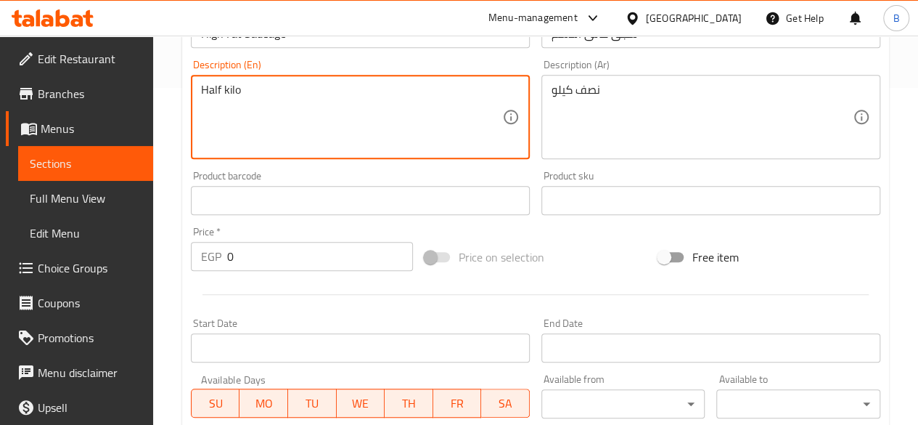
scroll to position [342, 0]
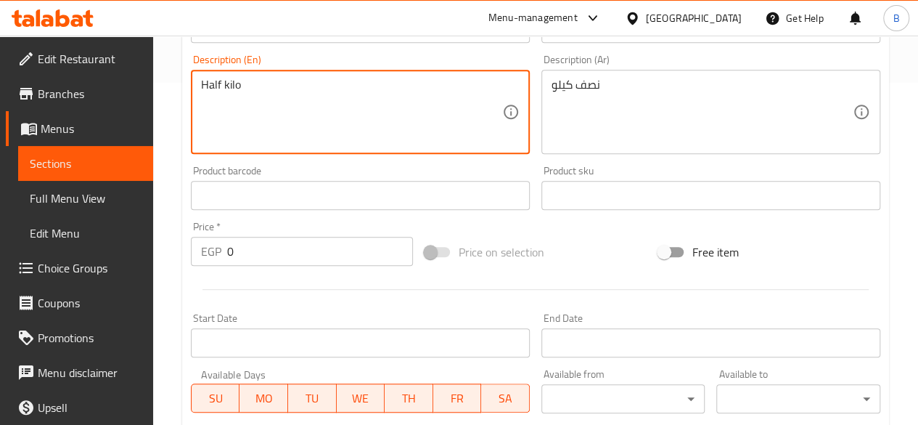
type textarea "Half kilo"
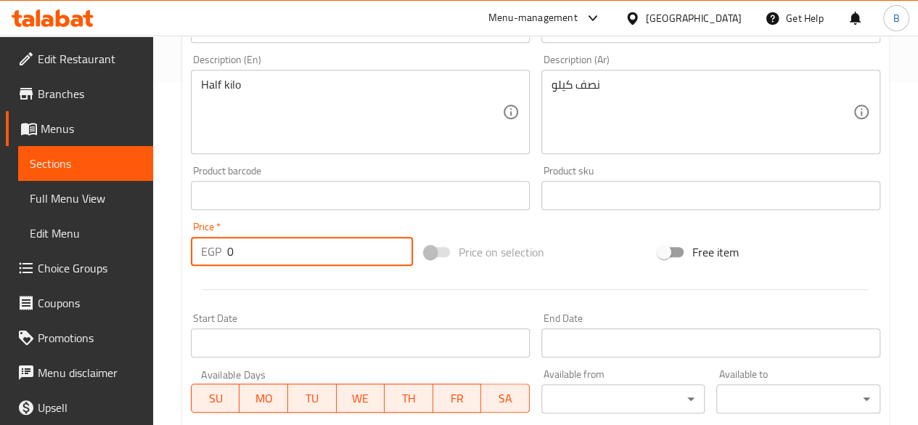
click at [282, 264] on input "0" at bounding box center [320, 251] width 186 height 29
type input "125"
click at [823, 248] on div "Free item" at bounding box center [770, 251] width 234 height 39
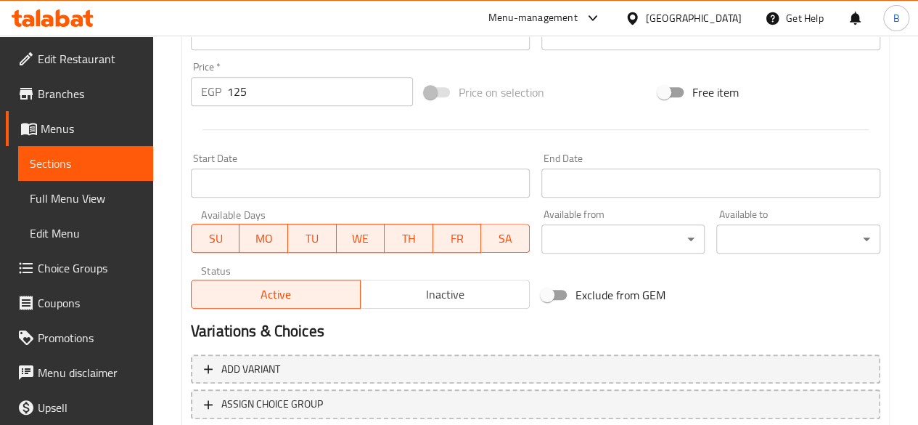
scroll to position [600, 0]
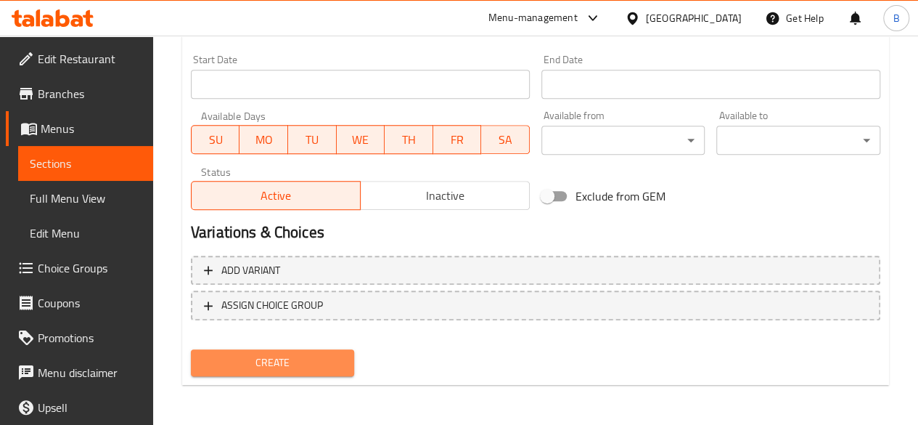
click at [330, 349] on button "Create" at bounding box center [273, 362] width 164 height 27
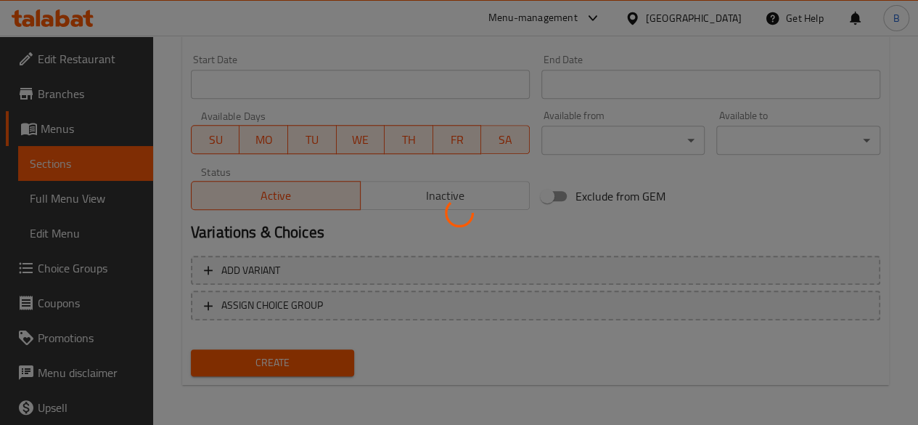
type input "0"
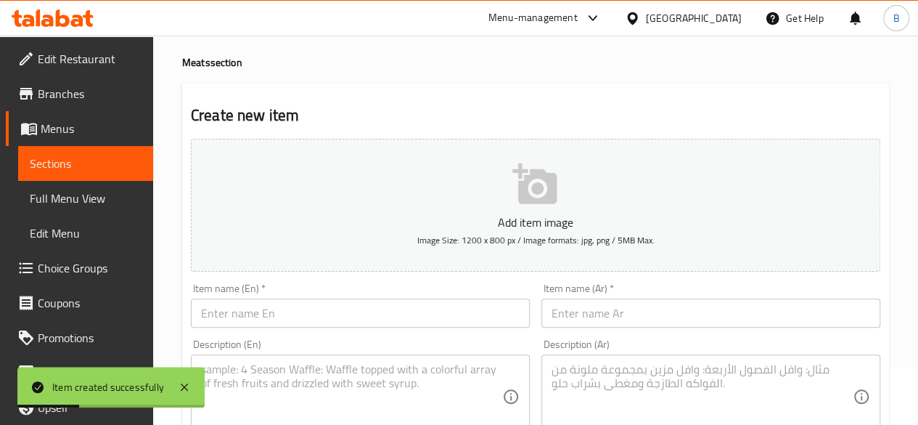
scroll to position [0, 0]
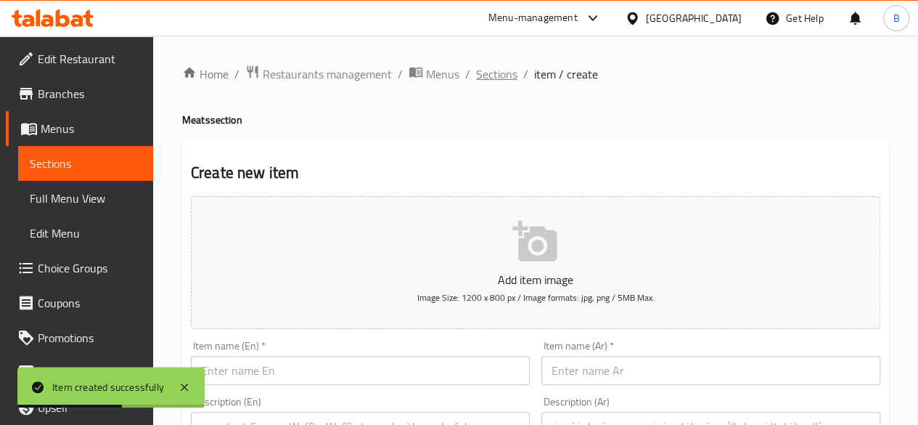
click at [478, 72] on span "Sections" at bounding box center [496, 73] width 41 height 17
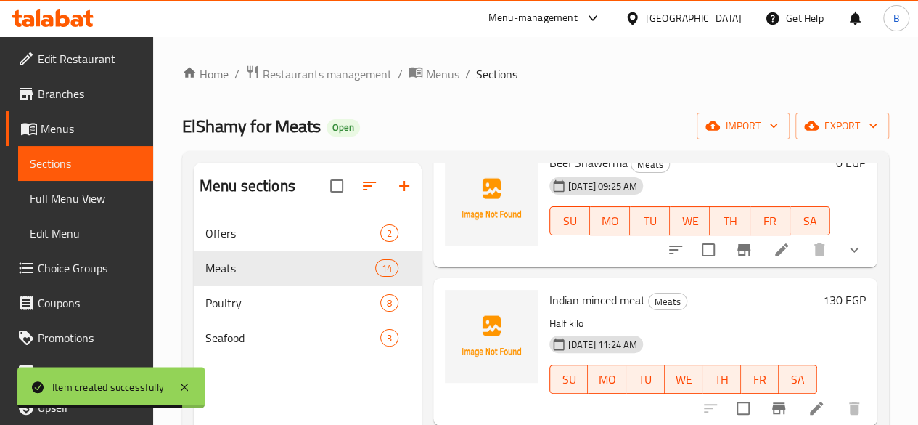
scroll to position [585, 0]
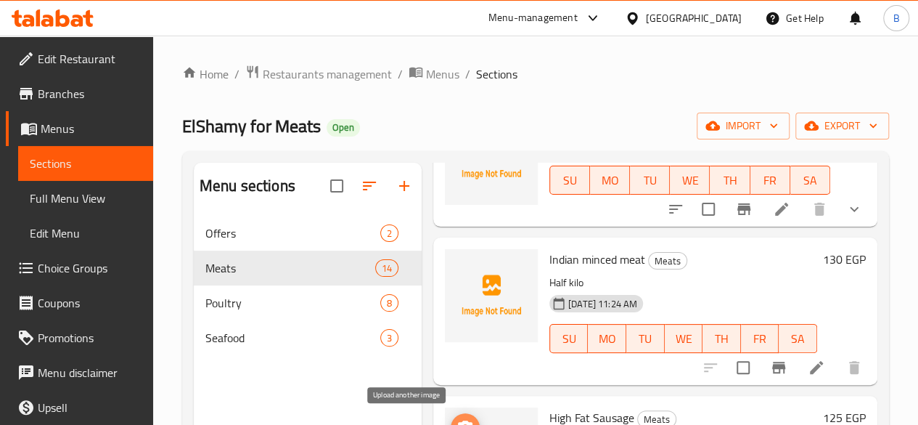
click at [451, 417] on button "upload picture" at bounding box center [465, 427] width 29 height 29
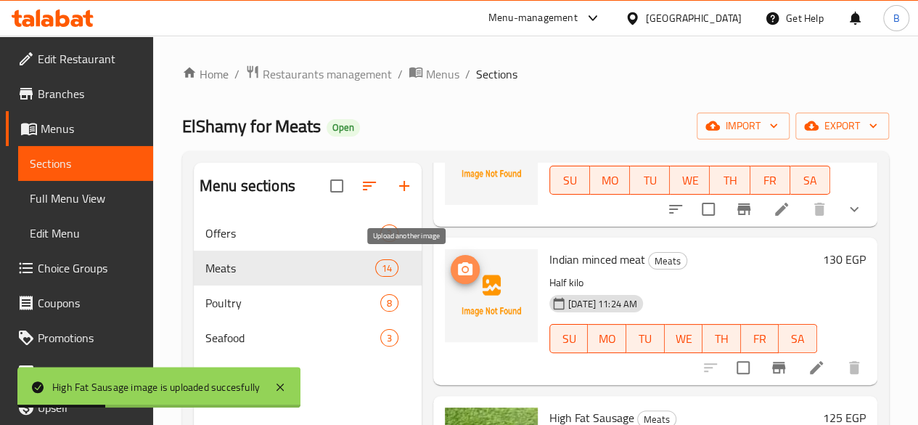
click at [457, 272] on icon "upload picture" at bounding box center [465, 269] width 17 height 17
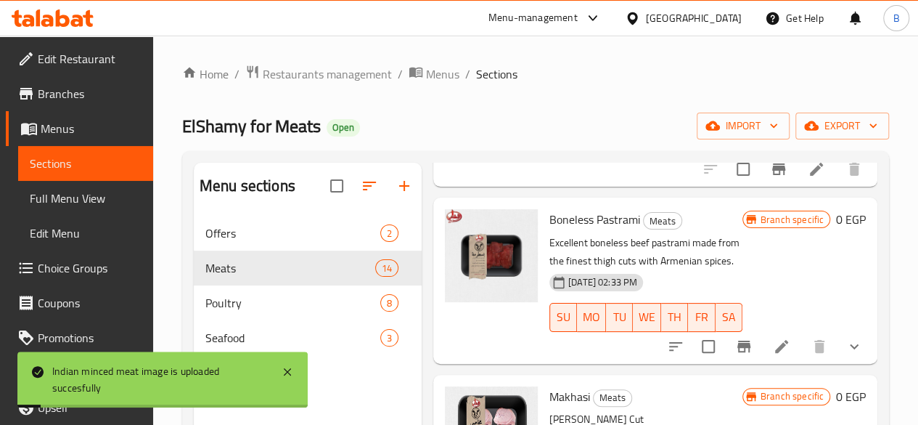
scroll to position [1499, 0]
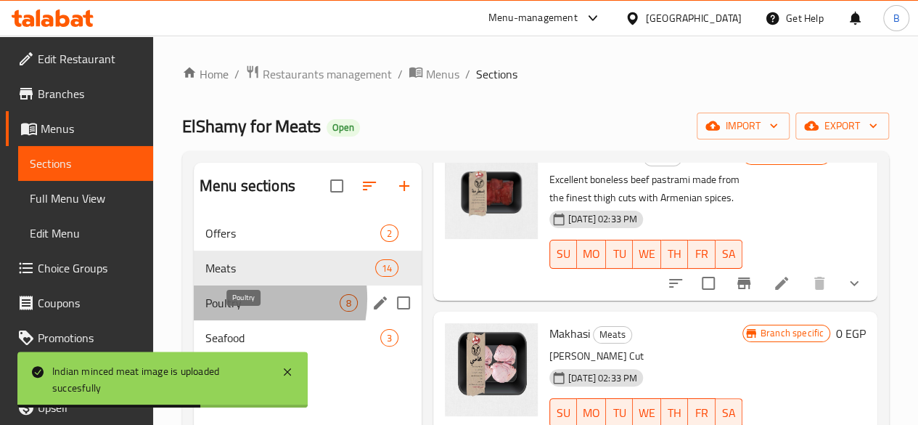
click at [238, 311] on span "Poultry" at bounding box center [272, 302] width 134 height 17
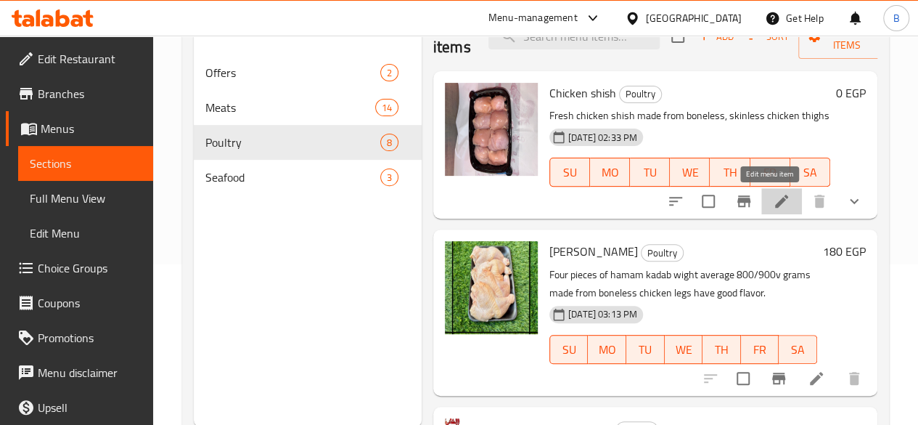
click at [773, 198] on icon at bounding box center [781, 200] width 17 height 17
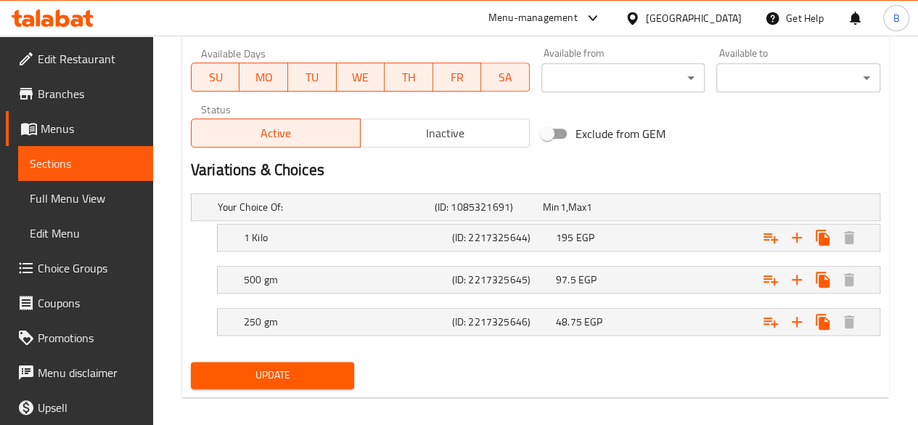
scroll to position [682, 0]
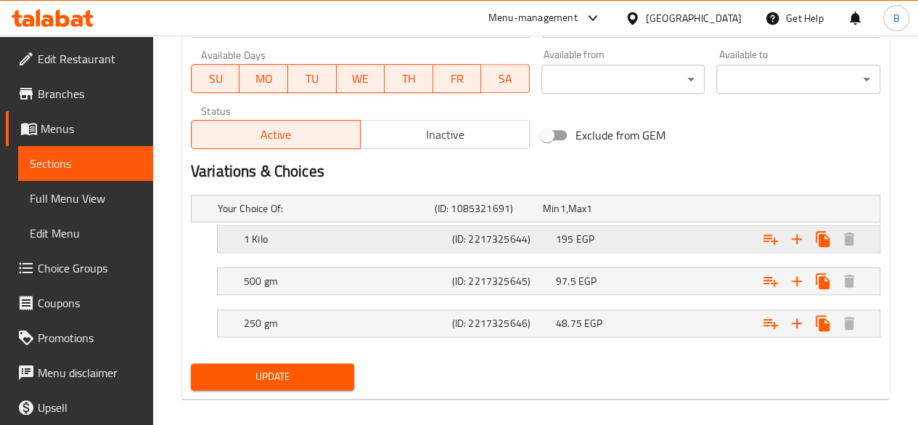
click at [677, 242] on div "Expand" at bounding box center [761, 239] width 208 height 32
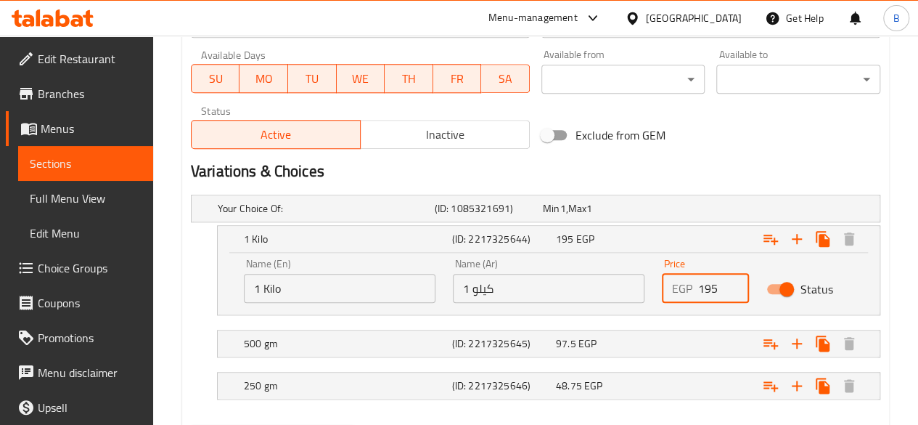
click at [717, 285] on input "195" at bounding box center [723, 288] width 51 height 29
type input "1"
type input "220"
click at [656, 348] on div "97.5 EGP" at bounding box center [605, 343] width 104 height 20
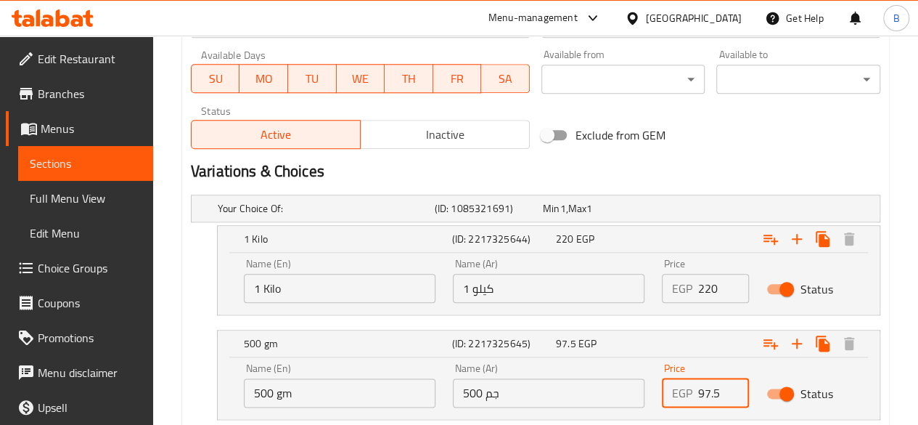
click at [721, 390] on input "97.5" at bounding box center [723, 392] width 51 height 29
type input "9"
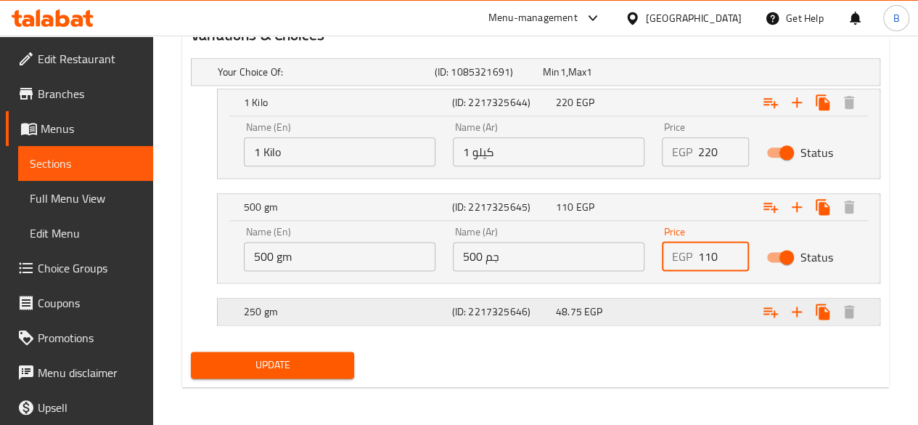
type input "110"
click at [648, 305] on div "48.75 EGP" at bounding box center [605, 311] width 98 height 15
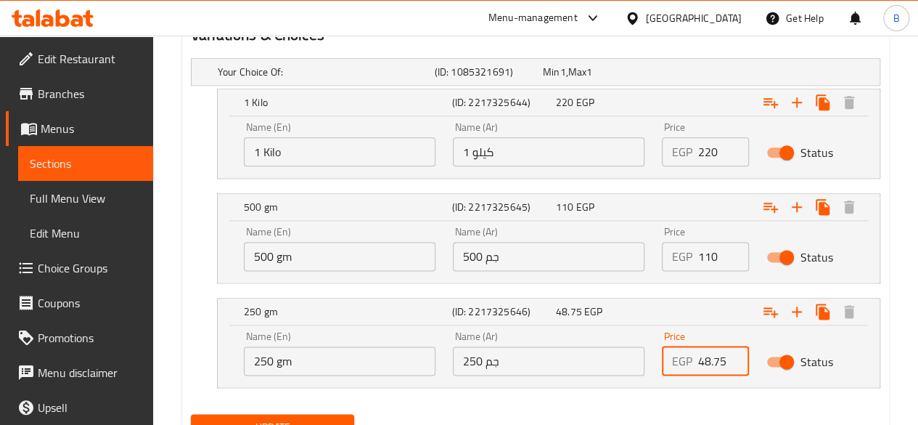
click at [724, 359] on input "48.75" at bounding box center [723, 360] width 51 height 29
type input "4"
type input "55"
click at [317, 414] on button "Update" at bounding box center [273, 427] width 164 height 27
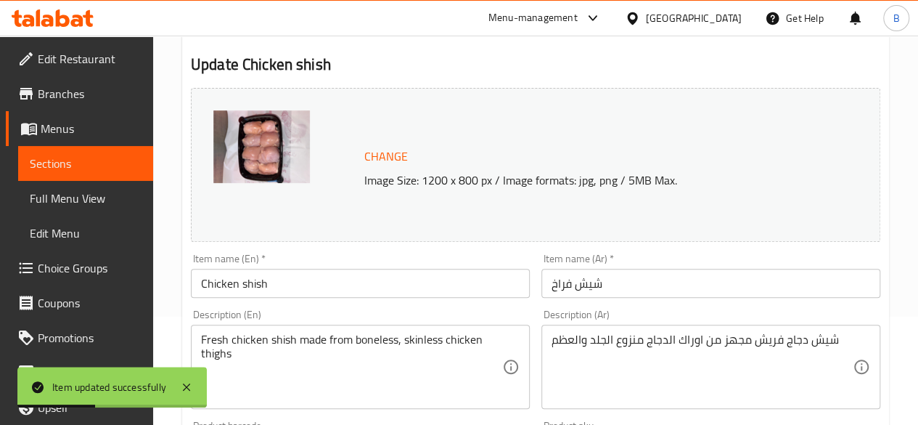
scroll to position [134, 0]
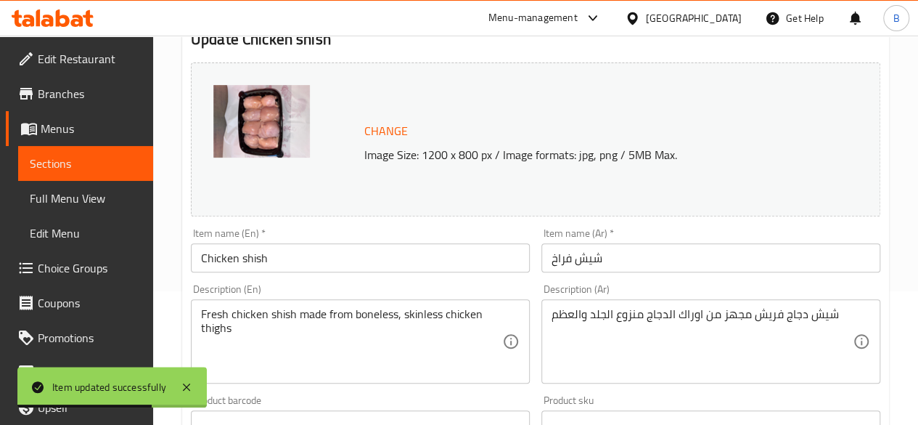
click at [545, 317] on div "شيش دجاج فريش مجهز من اوراك الدجاج منزوع الجلد والعظم Description (Ar)" at bounding box center [711, 341] width 339 height 84
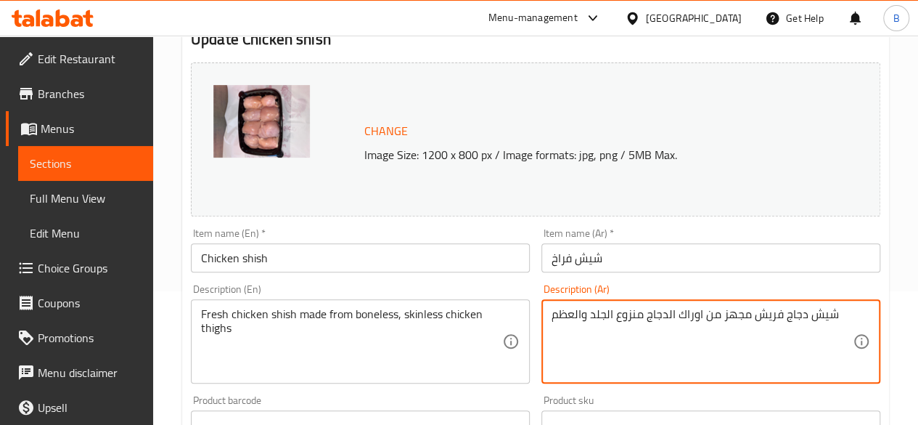
scroll to position [0, 0]
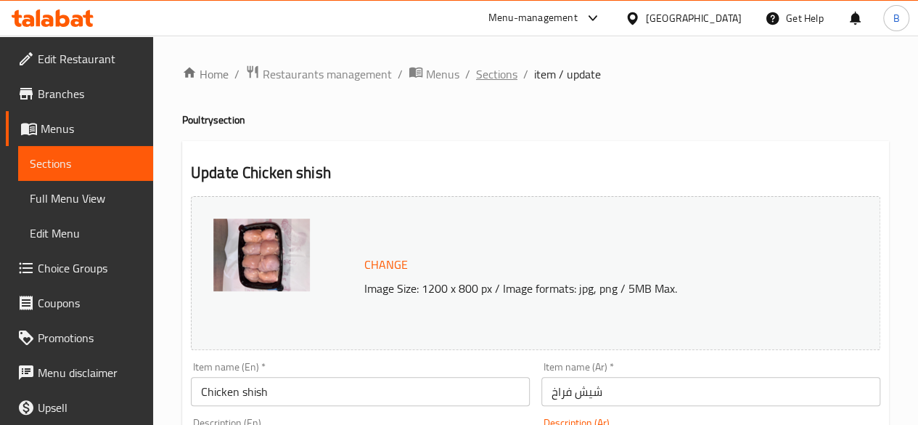
click at [492, 83] on span "Sections" at bounding box center [496, 73] width 41 height 17
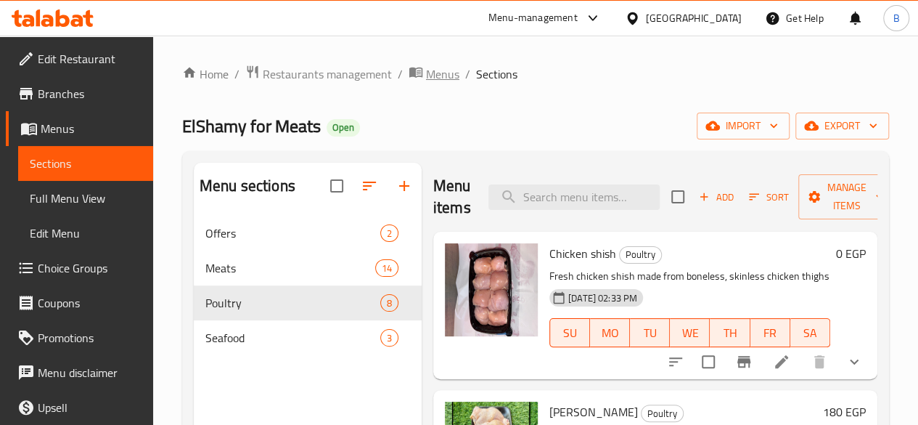
click at [432, 68] on span "Menus" at bounding box center [442, 73] width 33 height 17
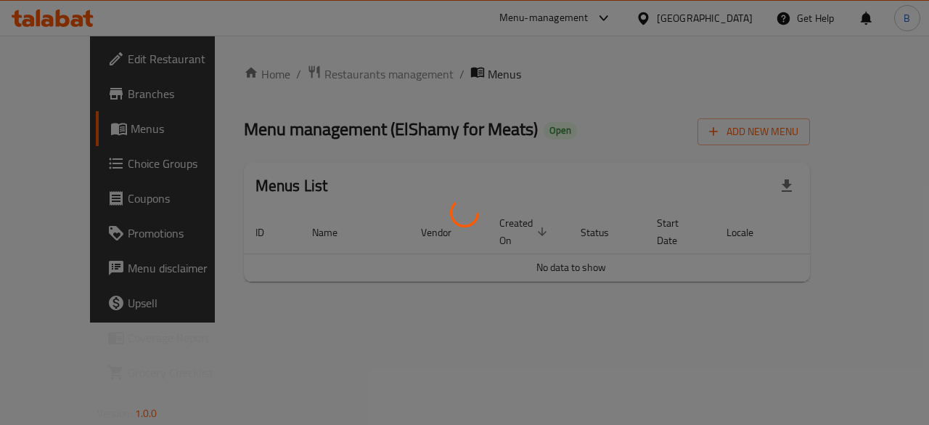
click at [332, 62] on div at bounding box center [464, 212] width 929 height 425
click at [321, 78] on div at bounding box center [464, 212] width 929 height 425
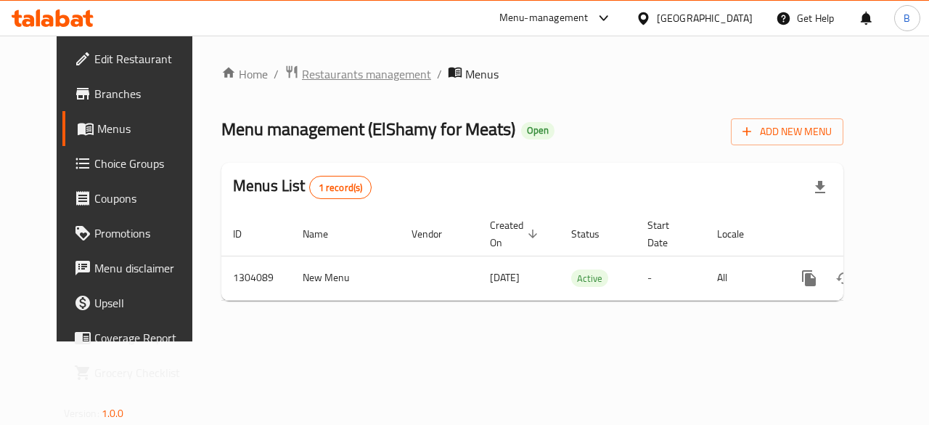
click at [323, 65] on span "Restaurants management" at bounding box center [366, 73] width 129 height 17
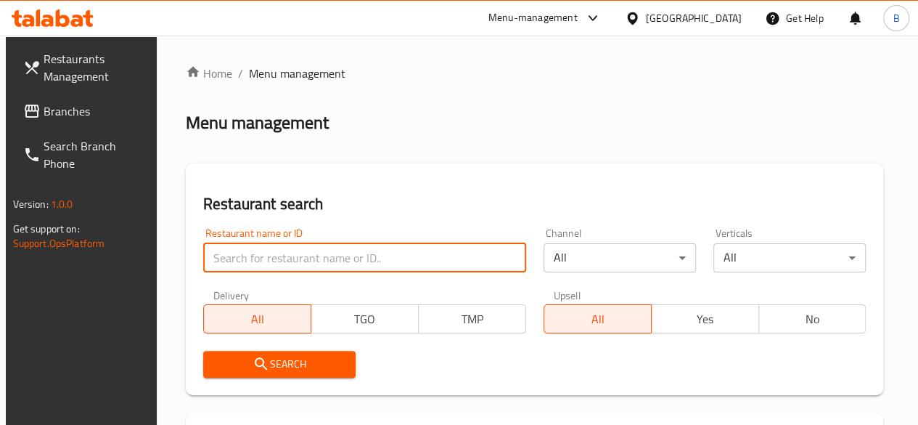
click at [283, 258] on input "search" at bounding box center [364, 257] width 323 height 29
type input "respresso"
click button "Search" at bounding box center [279, 364] width 152 height 27
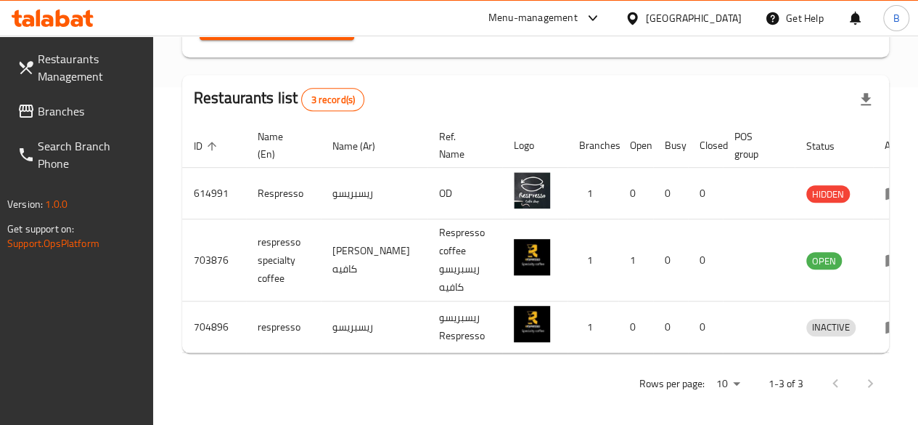
scroll to position [343, 0]
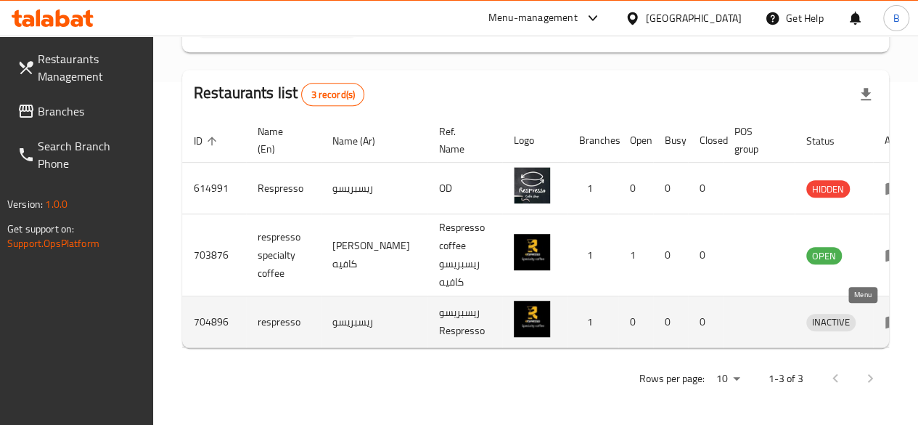
click at [894, 320] on icon "enhanced table" at bounding box center [896, 322] width 5 height 6
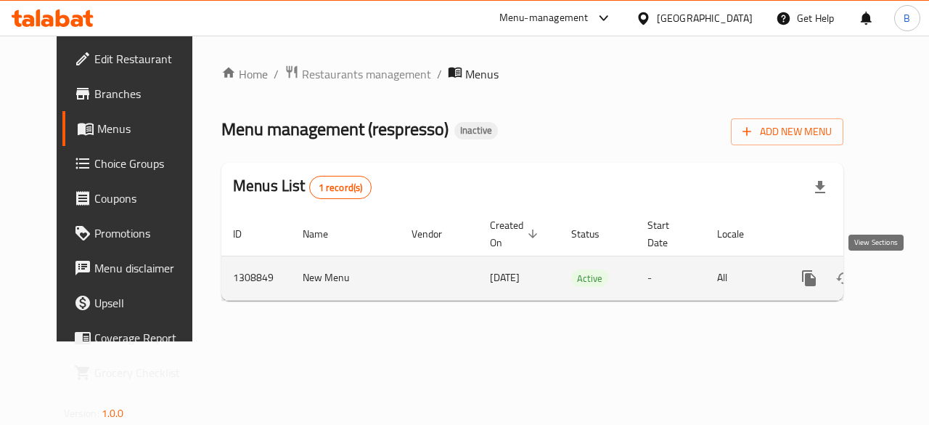
click at [897, 288] on link "enhanced table" at bounding box center [914, 278] width 35 height 35
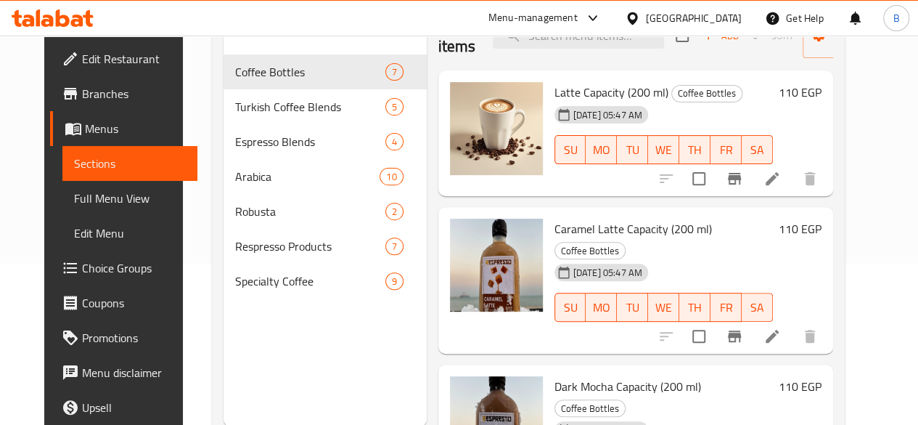
scroll to position [161, 0]
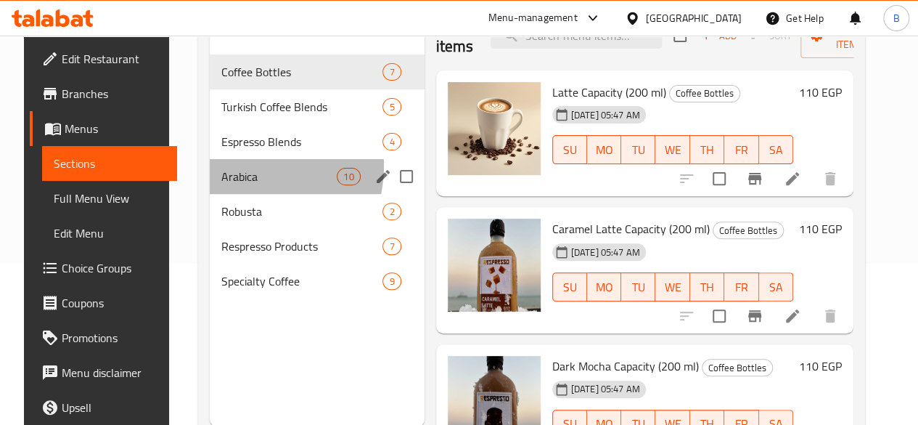
click at [232, 187] on div "Arabica 10" at bounding box center [317, 176] width 215 height 35
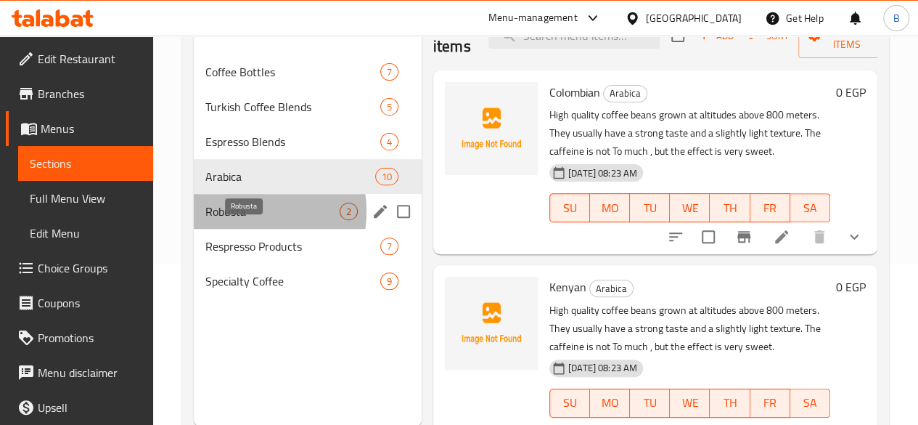
click at [240, 220] on span "Robusta" at bounding box center [272, 211] width 134 height 17
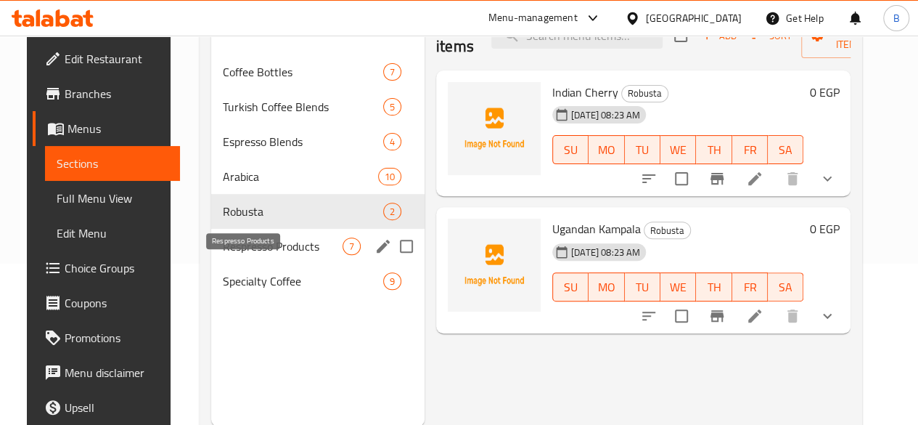
click at [248, 255] on span "Respresso Products" at bounding box center [283, 245] width 120 height 17
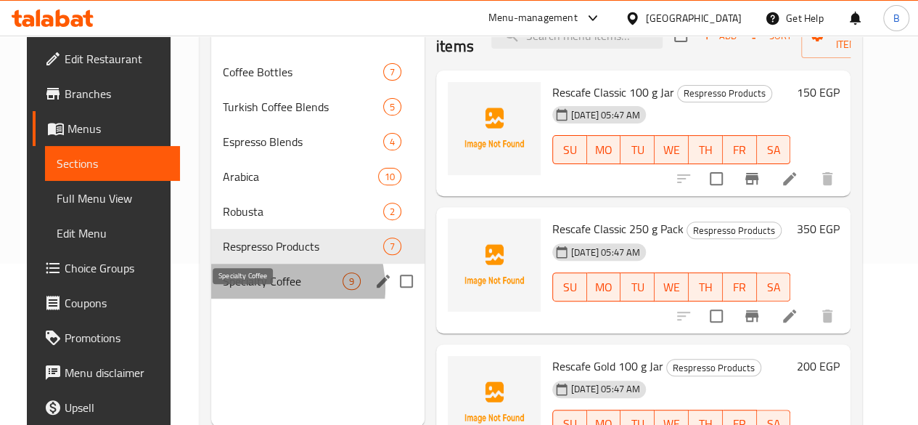
click at [256, 290] on span "Specialty Coffee" at bounding box center [283, 280] width 120 height 17
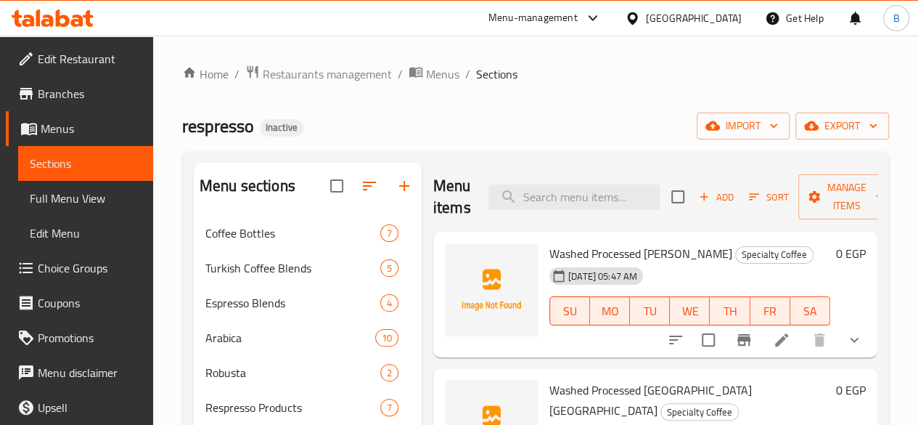
click at [510, 115] on div "respresso Inactive import export" at bounding box center [535, 126] width 707 height 27
click at [534, 115] on div "respresso Inactive import export" at bounding box center [535, 126] width 707 height 27
click at [523, 117] on div "respresso Inactive import export" at bounding box center [535, 126] width 707 height 27
click at [469, 107] on div "Home / Restaurants management / Menus / Sections respresso Inactive import expo…" at bounding box center [535, 332] width 707 height 534
click at [422, 266] on div "Menu items Add Sort Manage items Washed Processed [PERSON_NAME] Specialty Coffe…" at bounding box center [650, 375] width 456 height 425
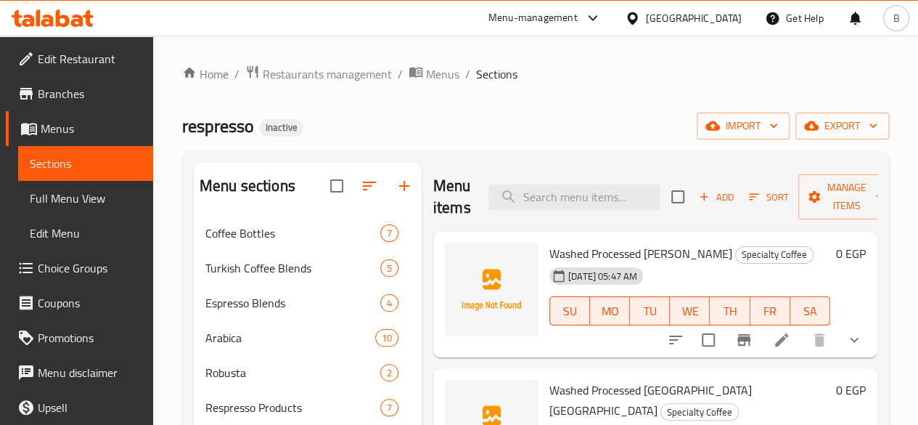
click at [524, 124] on div "respresso Inactive import export" at bounding box center [535, 126] width 707 height 27
